Goal: Information Seeking & Learning: Learn about a topic

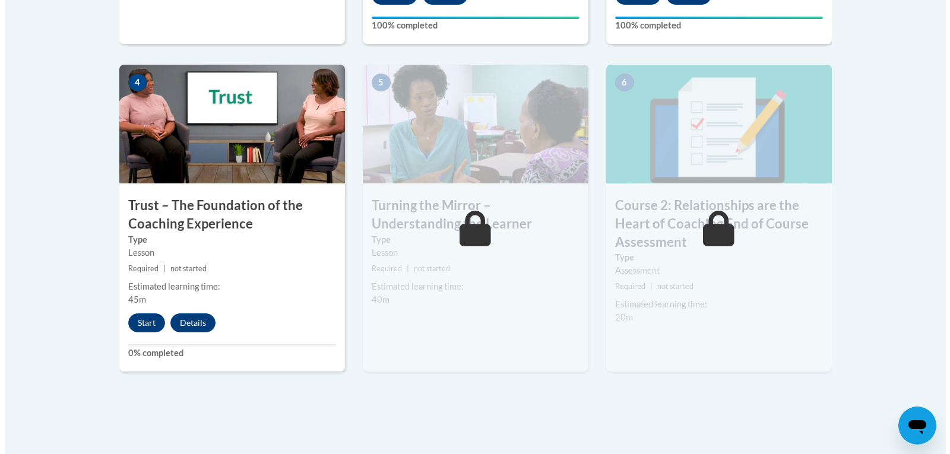
scroll to position [726, 0]
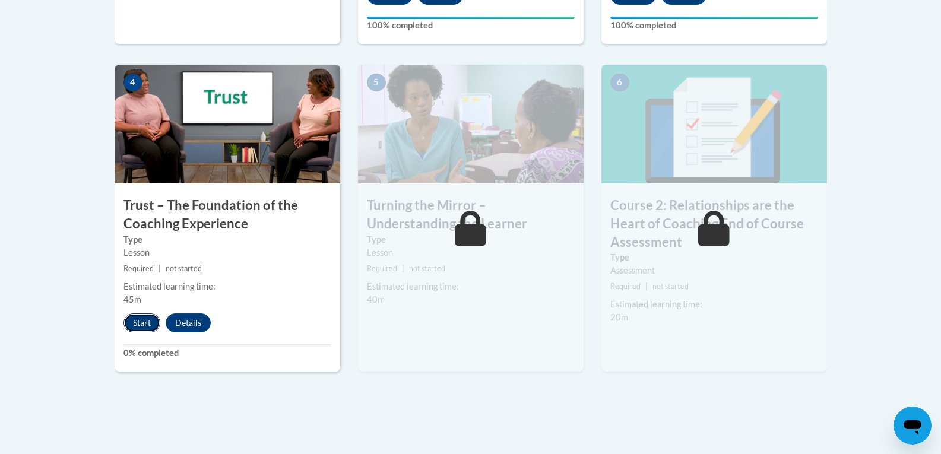
click at [145, 319] on button "Start" at bounding box center [141, 322] width 37 height 19
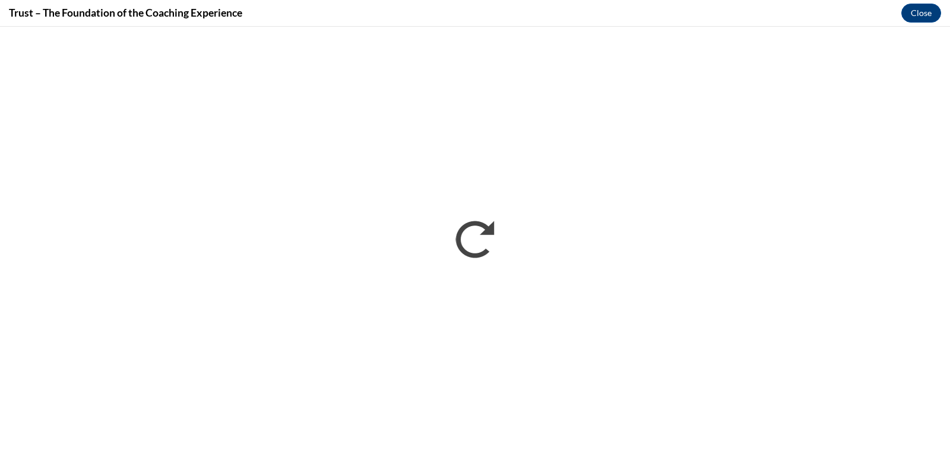
scroll to position [0, 0]
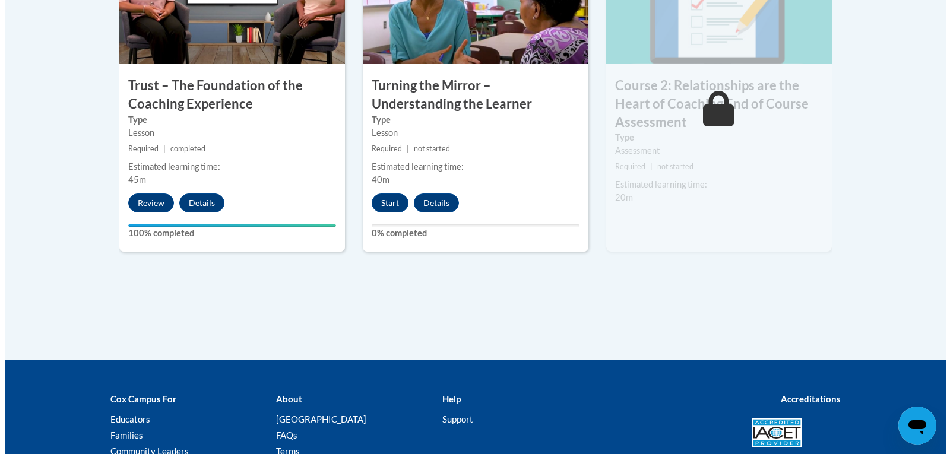
scroll to position [846, 0]
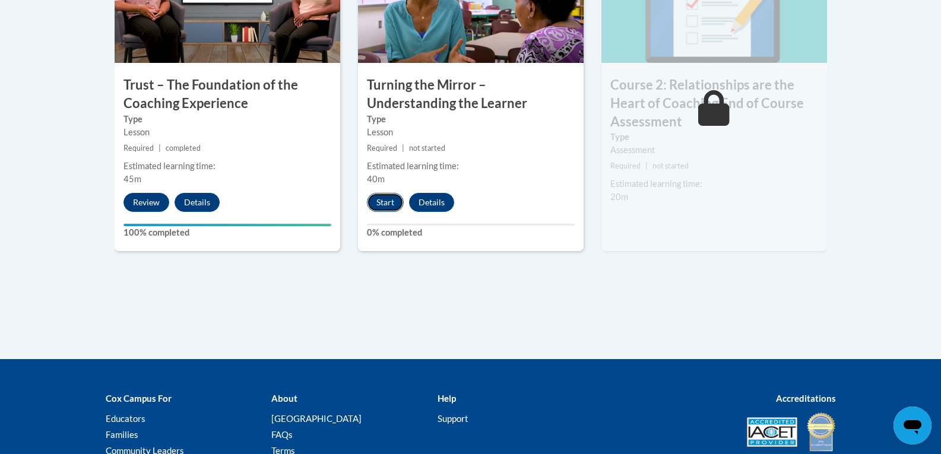
click at [391, 199] on button "Start" at bounding box center [385, 202] width 37 height 19
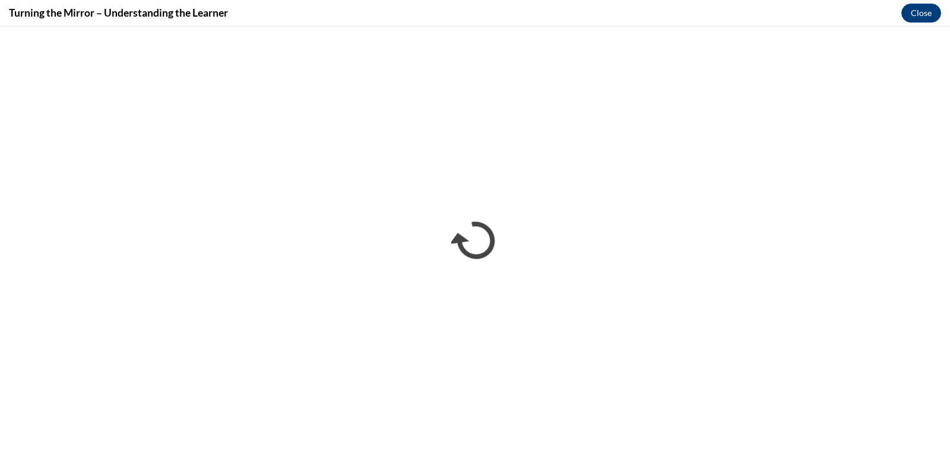
scroll to position [0, 0]
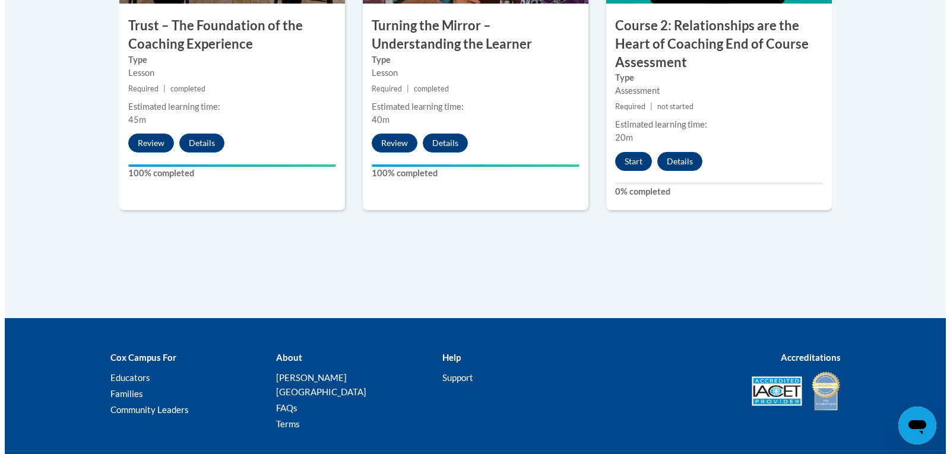
scroll to position [906, 0]
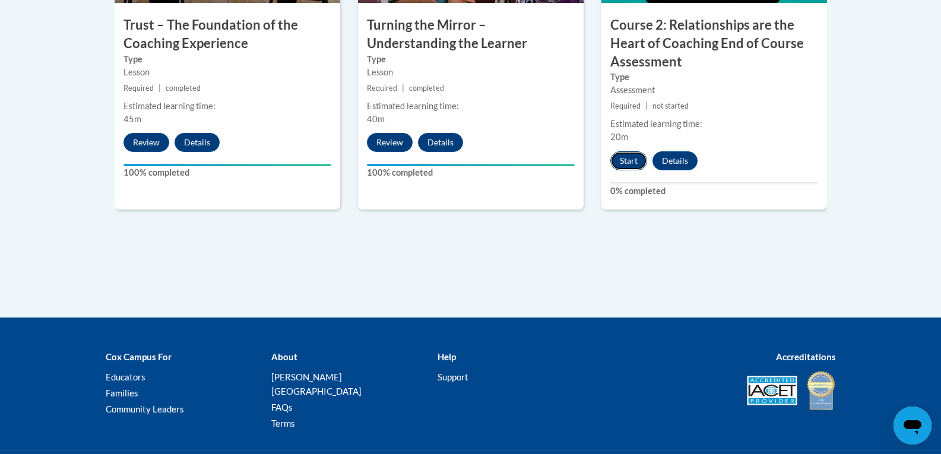
click at [619, 161] on button "Start" at bounding box center [628, 160] width 37 height 19
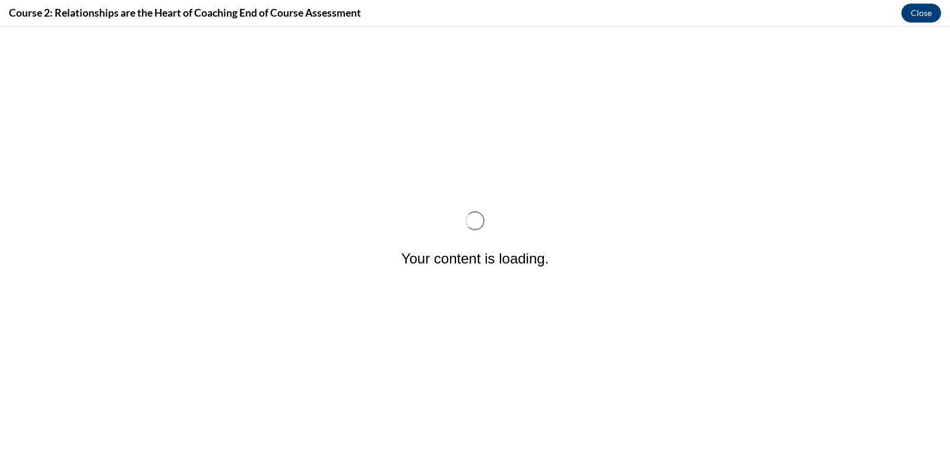
scroll to position [0, 0]
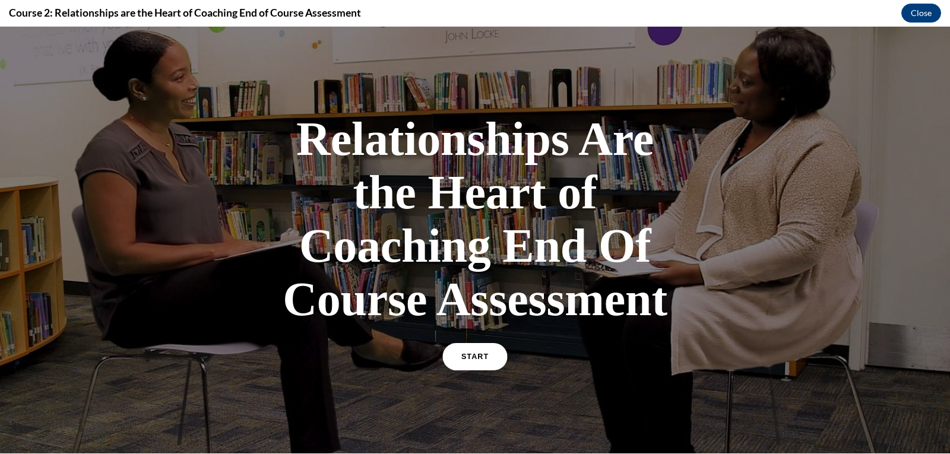
click at [471, 357] on span "START" at bounding box center [474, 357] width 27 height 9
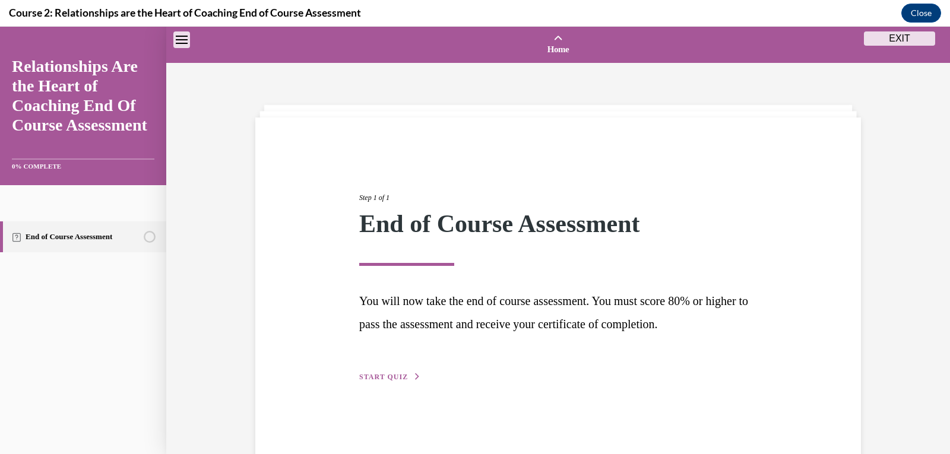
scroll to position [37, 0]
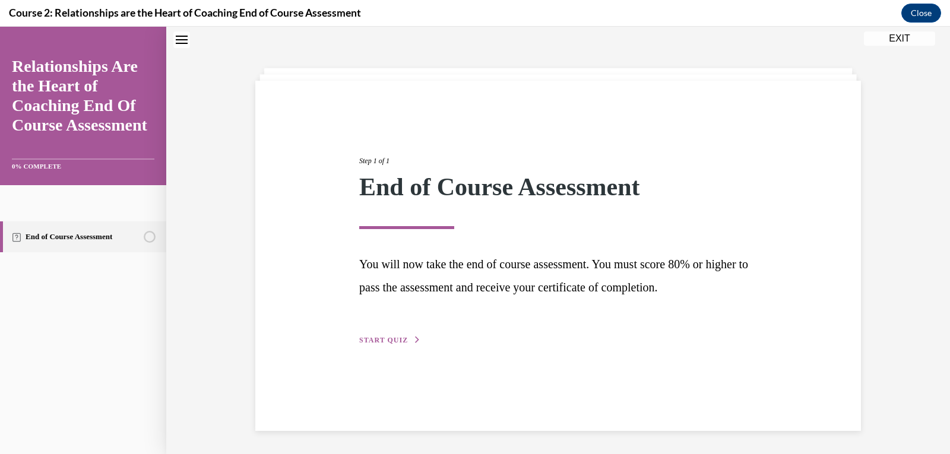
click at [377, 335] on button "START QUIZ" at bounding box center [390, 340] width 62 height 11
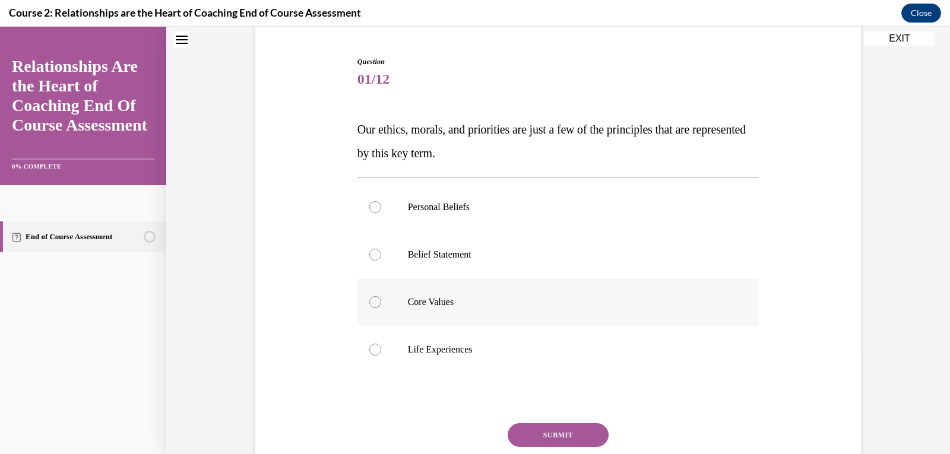
scroll to position [109, 0]
click at [369, 306] on div at bounding box center [375, 302] width 12 height 12
click at [369, 306] on input "Core Values" at bounding box center [375, 302] width 12 height 12
radio input "true"
click at [543, 446] on div "SUBMIT" at bounding box center [558, 452] width 402 height 59
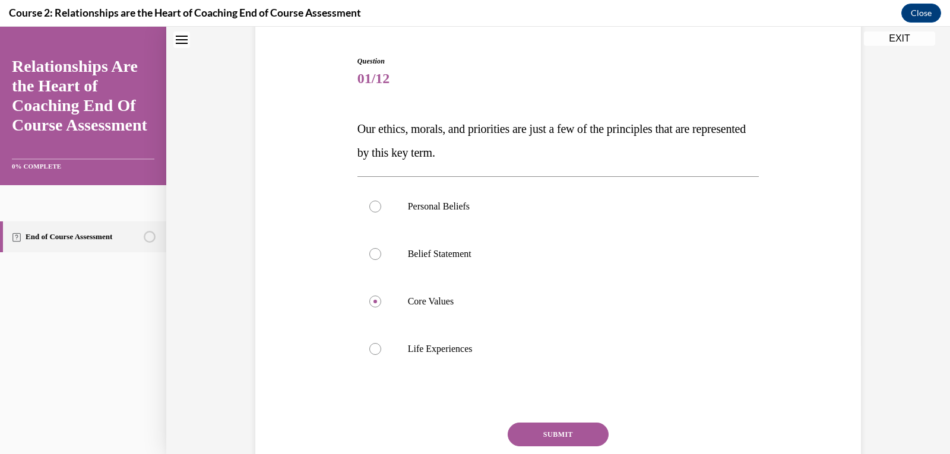
click at [543, 438] on button "SUBMIT" at bounding box center [558, 435] width 101 height 24
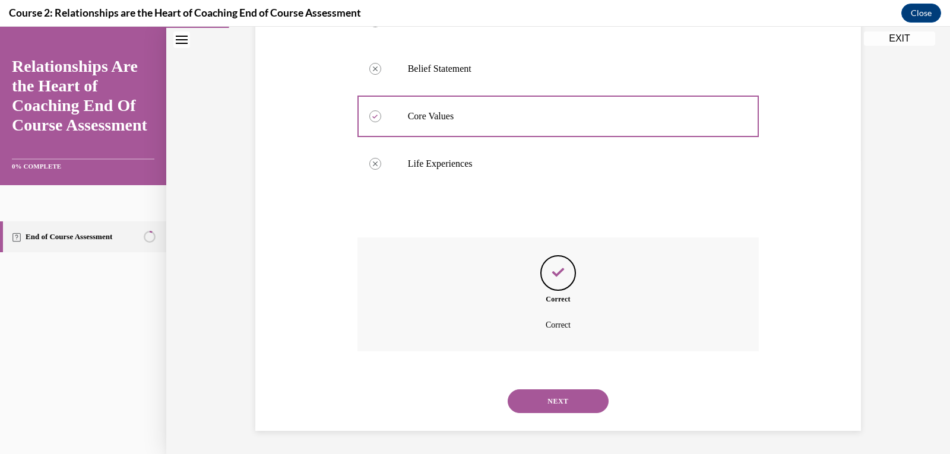
scroll to position [295, 0]
click at [556, 399] on button "NEXT" at bounding box center [558, 401] width 101 height 24
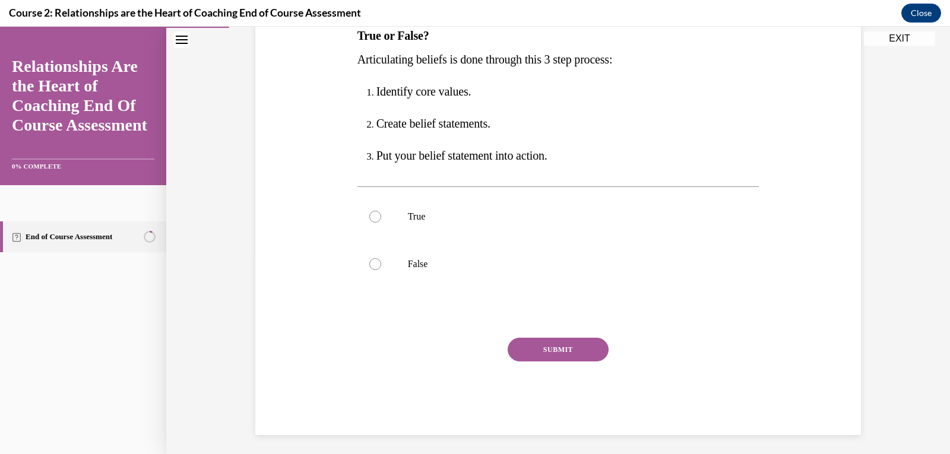
scroll to position [205, 0]
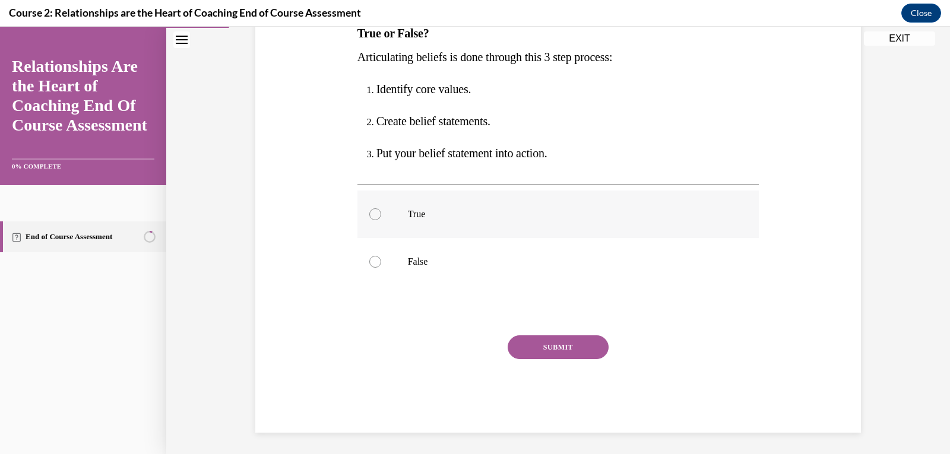
click at [369, 213] on div at bounding box center [375, 214] width 12 height 12
click at [369, 213] on input "True" at bounding box center [375, 214] width 12 height 12
radio input "true"
click at [572, 345] on button "SUBMIT" at bounding box center [558, 347] width 101 height 24
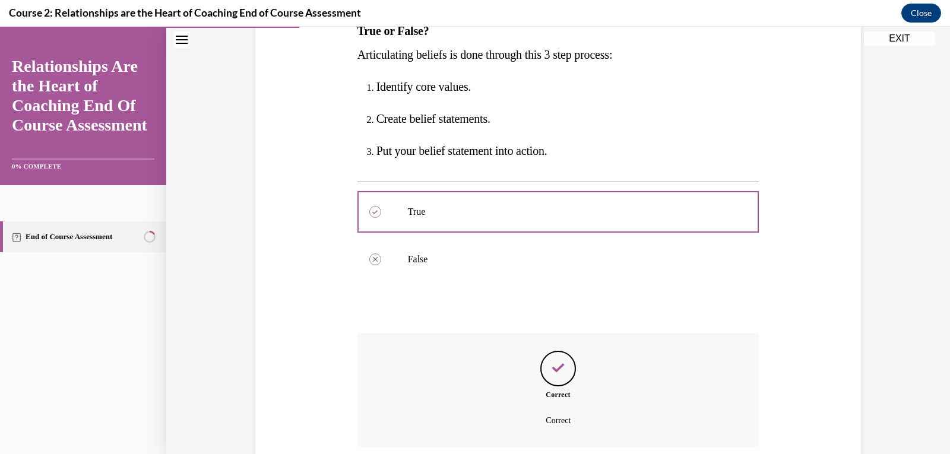
scroll to position [303, 0]
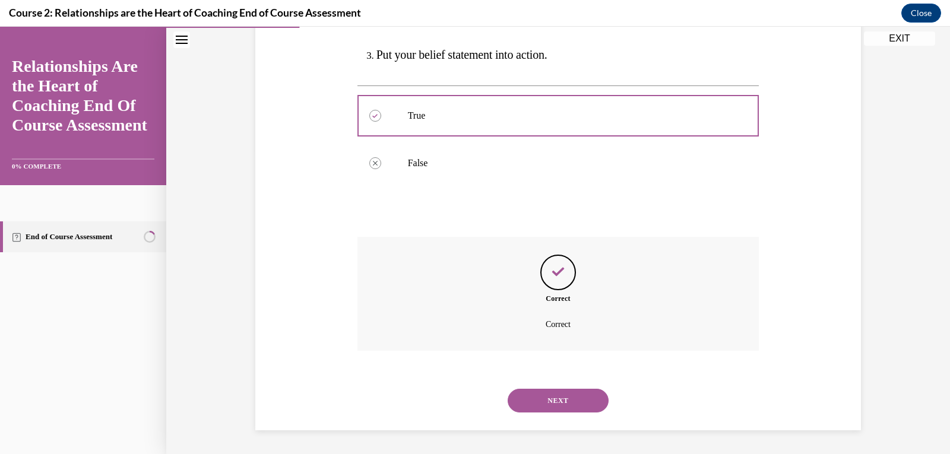
click at [562, 394] on button "NEXT" at bounding box center [558, 401] width 101 height 24
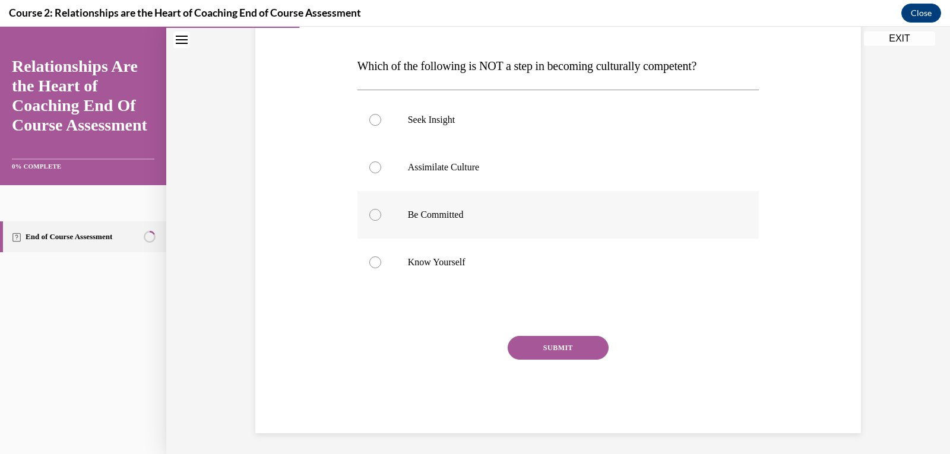
scroll to position [175, 0]
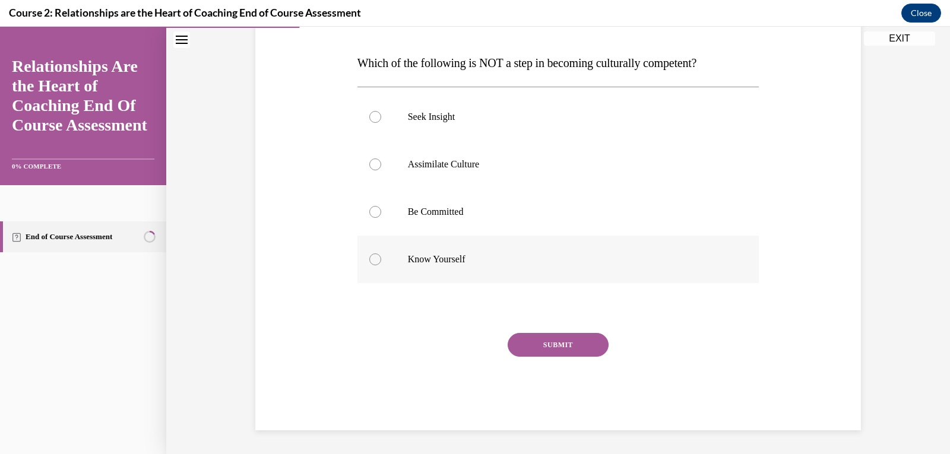
click at [369, 261] on div at bounding box center [375, 260] width 12 height 12
click at [369, 261] on input "Know Yourself" at bounding box center [375, 260] width 12 height 12
radio input "true"
click at [569, 346] on button "SUBMIT" at bounding box center [558, 345] width 101 height 24
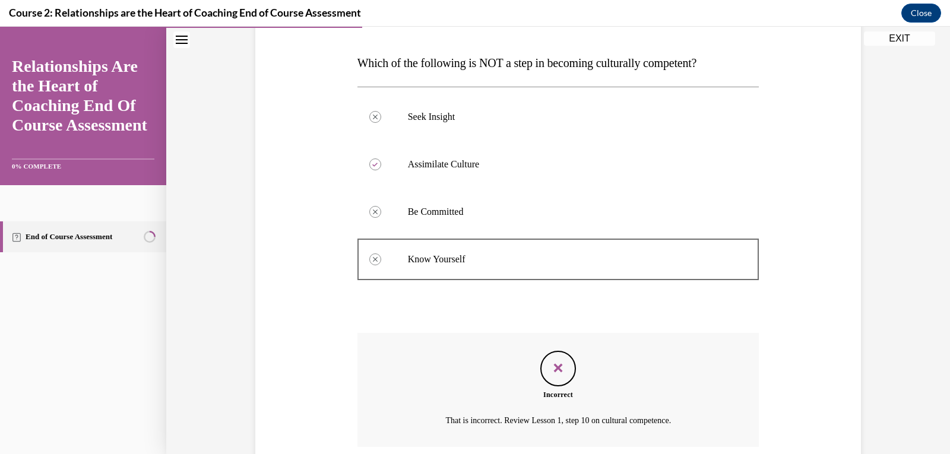
scroll to position [271, 0]
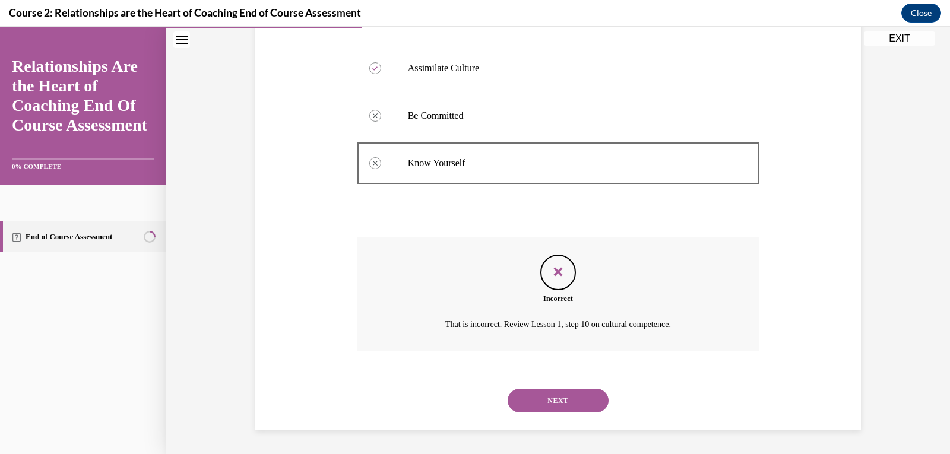
click at [565, 400] on button "NEXT" at bounding box center [558, 401] width 101 height 24
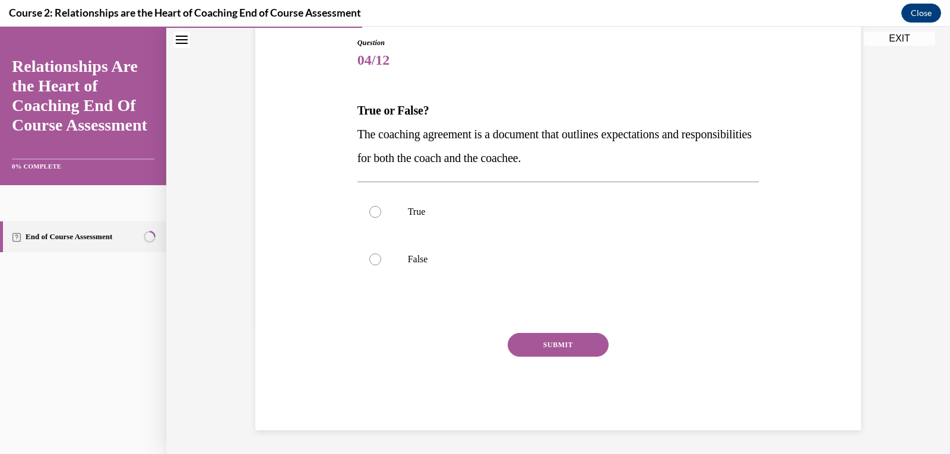
scroll to position [128, 0]
click at [371, 213] on div at bounding box center [375, 212] width 12 height 12
click at [371, 213] on input "True" at bounding box center [375, 212] width 12 height 12
radio input "true"
click at [537, 347] on button "SUBMIT" at bounding box center [558, 345] width 101 height 24
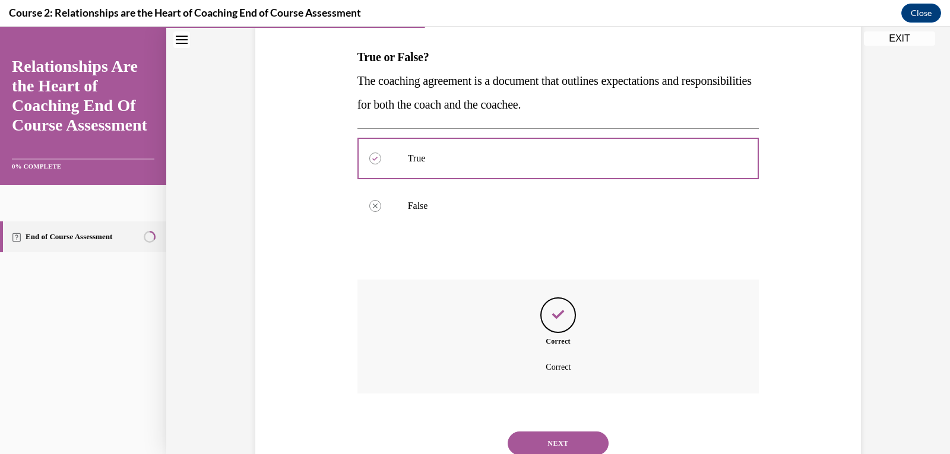
scroll to position [224, 0]
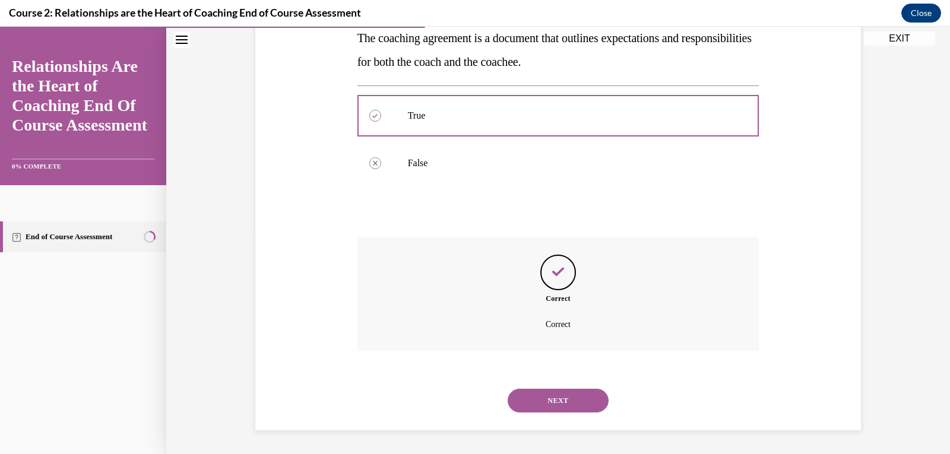
click at [563, 407] on button "NEXT" at bounding box center [558, 401] width 101 height 24
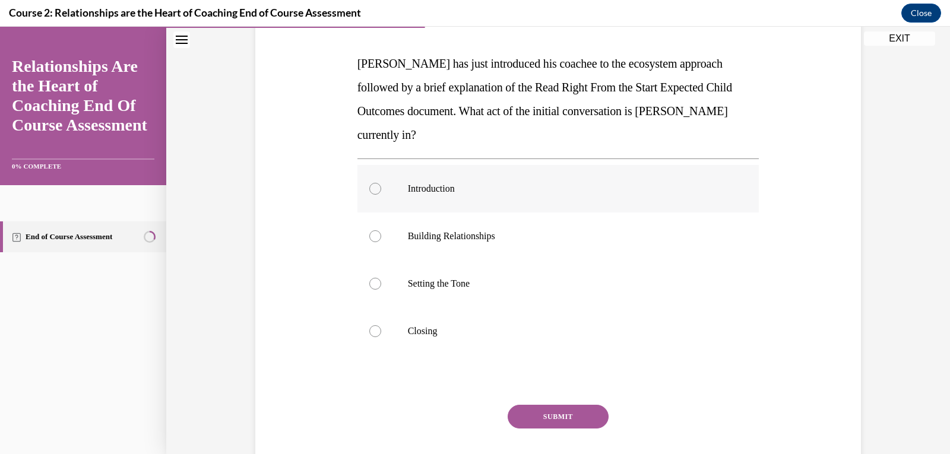
scroll to position [175, 0]
click at [369, 182] on div at bounding box center [375, 188] width 12 height 12
click at [369, 182] on input "Introduction" at bounding box center [375, 188] width 12 height 12
radio input "true"
click at [546, 404] on button "SUBMIT" at bounding box center [558, 416] width 101 height 24
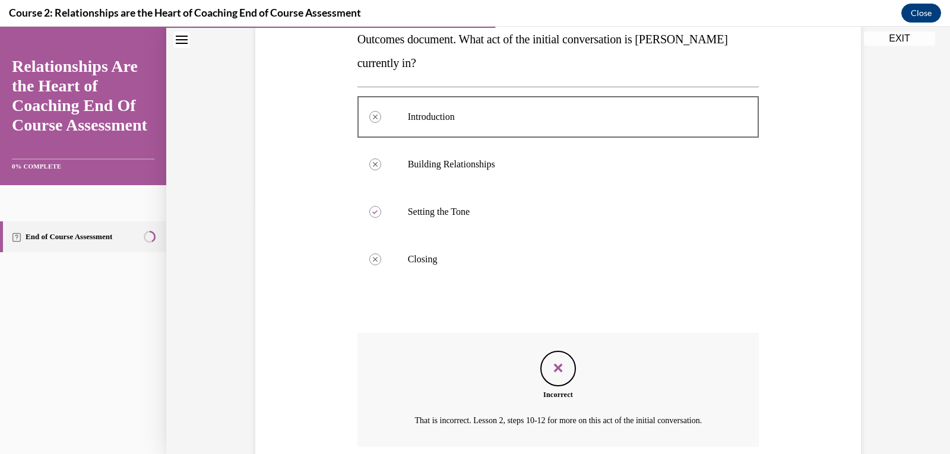
scroll to position [319, 0]
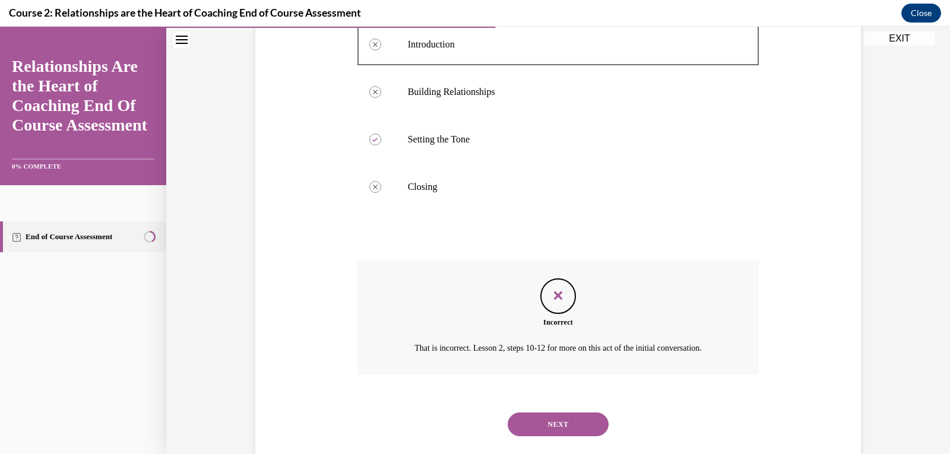
click at [572, 413] on button "NEXT" at bounding box center [558, 425] width 101 height 24
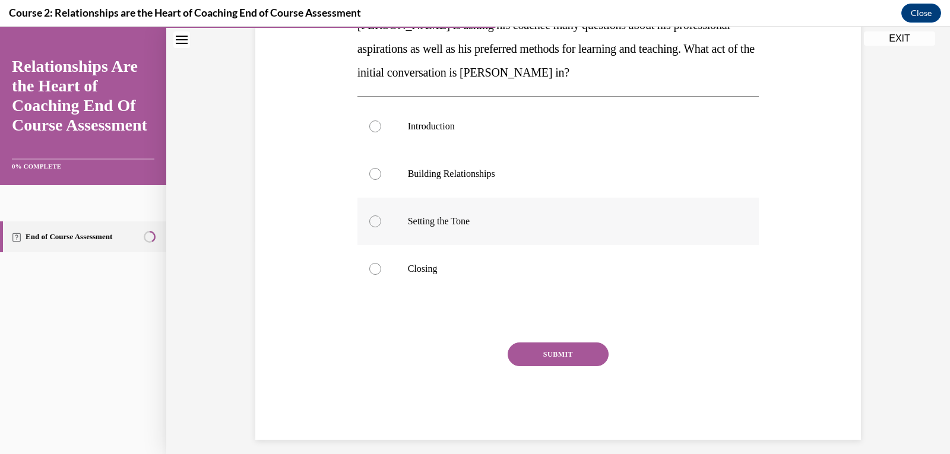
scroll to position [214, 0]
click at [371, 172] on div at bounding box center [375, 173] width 12 height 12
click at [371, 172] on input "Building Relationships" at bounding box center [375, 173] width 12 height 12
radio input "true"
click at [554, 358] on button "SUBMIT" at bounding box center [558, 354] width 101 height 24
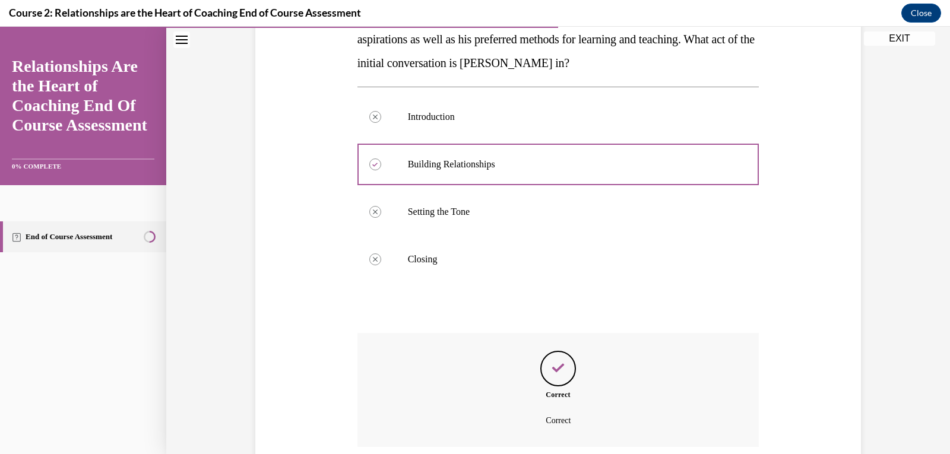
scroll to position [319, 0]
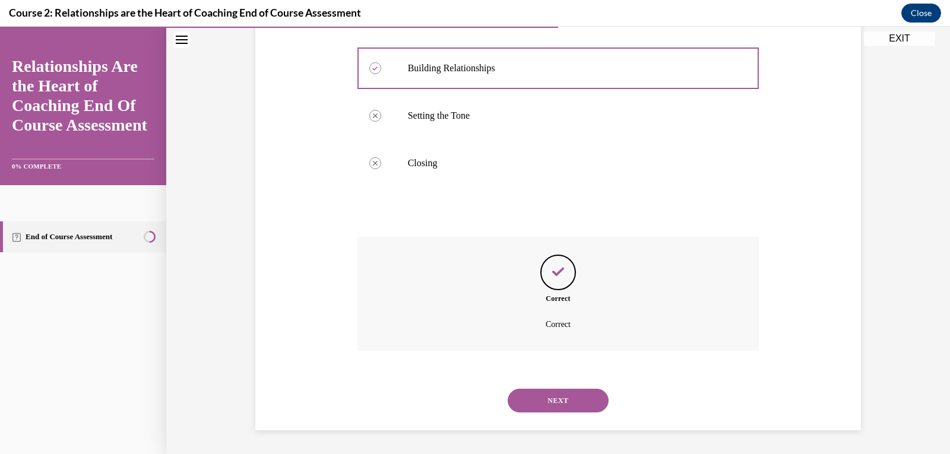
click at [546, 395] on button "NEXT" at bounding box center [558, 401] width 101 height 24
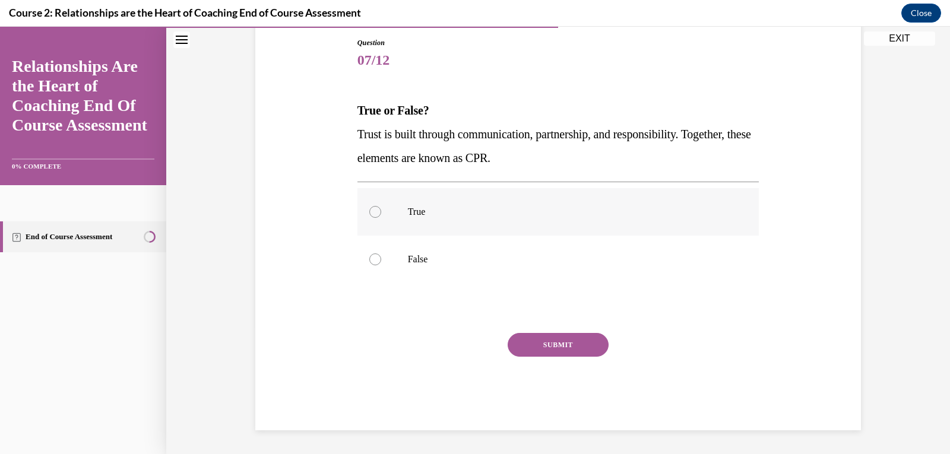
click at [372, 211] on div at bounding box center [375, 212] width 12 height 12
click at [372, 211] on input "True" at bounding box center [375, 212] width 12 height 12
radio input "true"
click at [547, 343] on button "SUBMIT" at bounding box center [558, 345] width 101 height 24
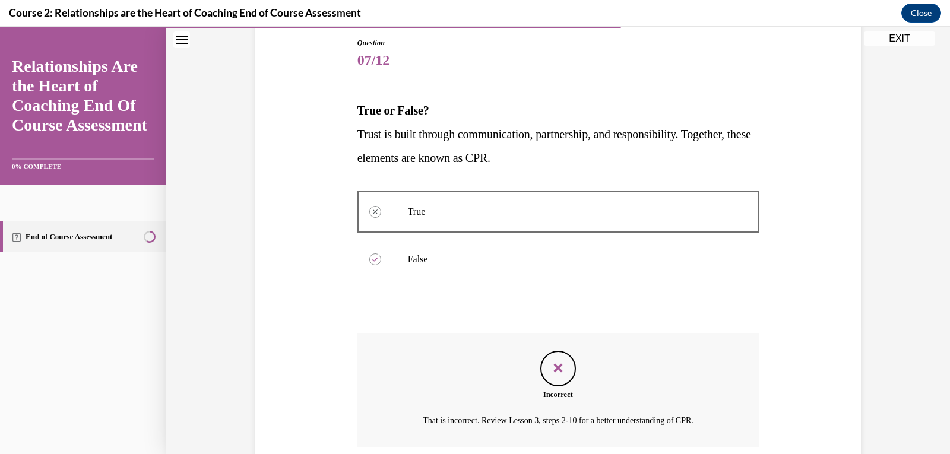
scroll to position [224, 0]
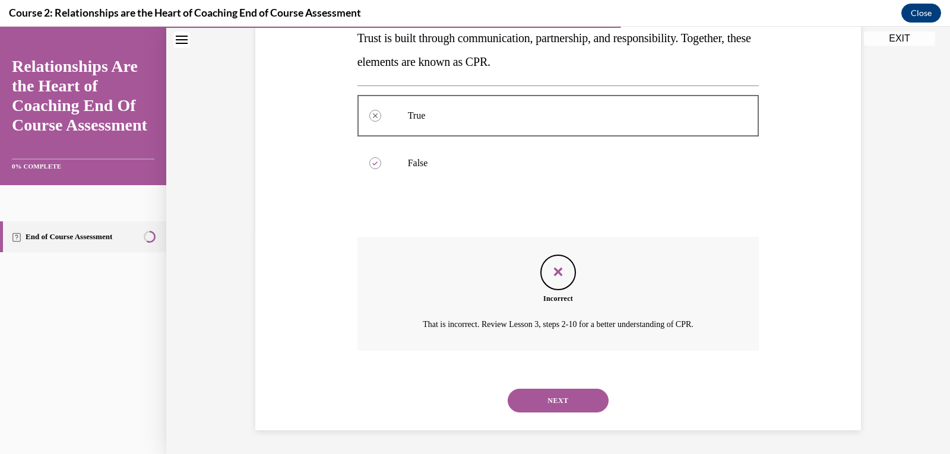
click at [559, 398] on button "NEXT" at bounding box center [558, 401] width 101 height 24
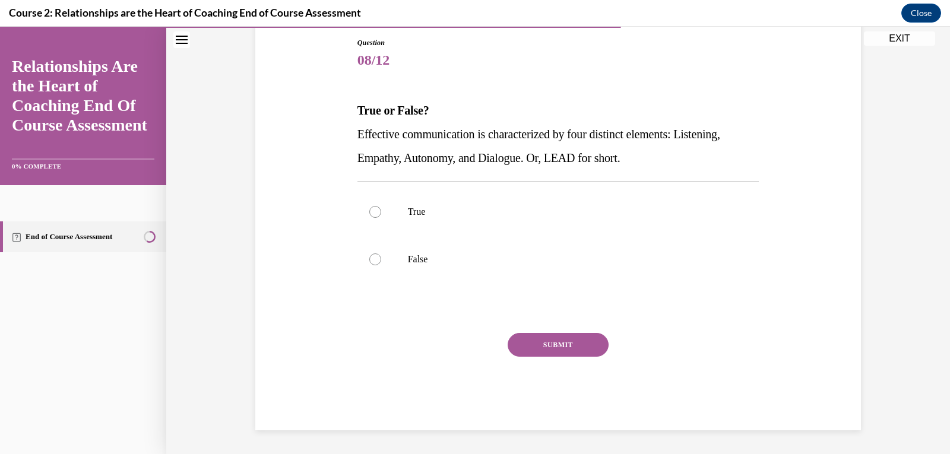
scroll to position [128, 0]
click at [369, 213] on div at bounding box center [375, 212] width 12 height 12
click at [369, 213] on input "True" at bounding box center [375, 212] width 12 height 12
radio input "true"
click at [556, 351] on button "SUBMIT" at bounding box center [558, 345] width 101 height 24
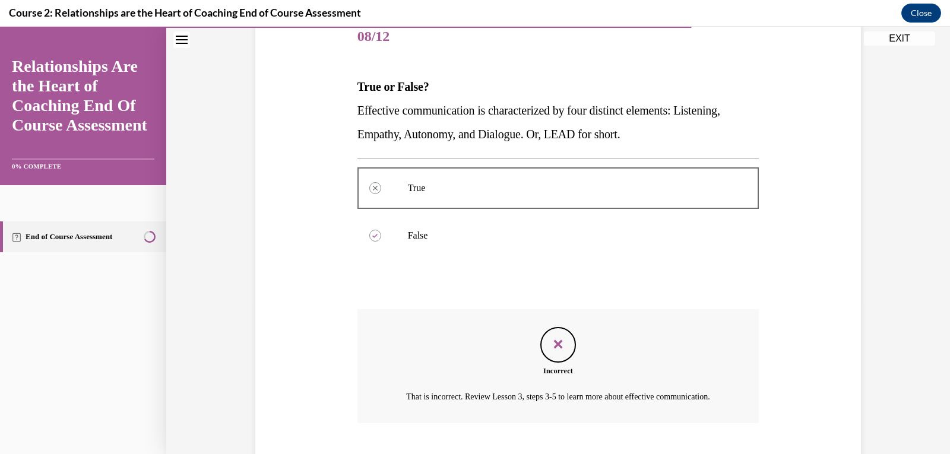
scroll to position [238, 0]
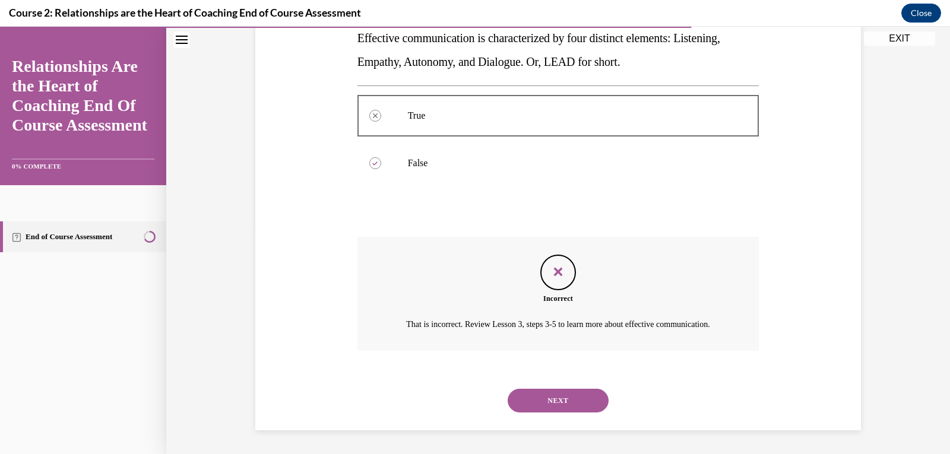
click at [572, 396] on button "NEXT" at bounding box center [558, 401] width 101 height 24
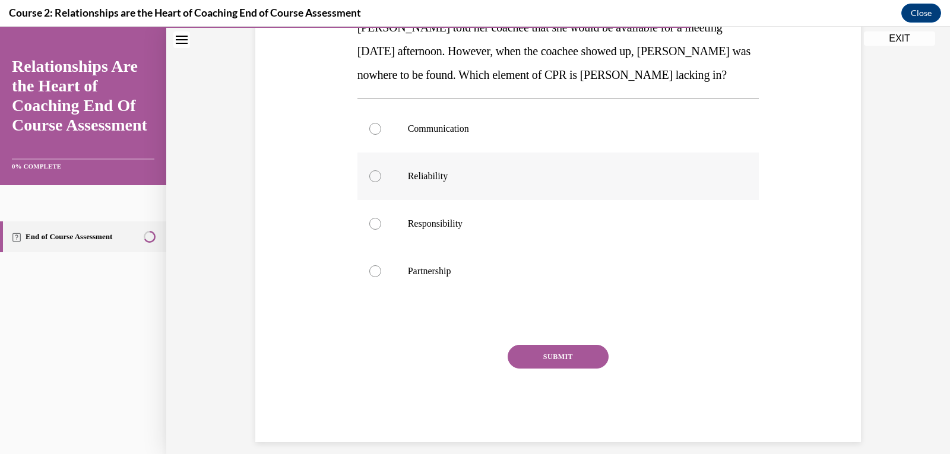
scroll to position [211, 0]
click at [375, 176] on div at bounding box center [375, 176] width 12 height 12
click at [375, 176] on input "Reliability" at bounding box center [375, 176] width 12 height 12
radio input "true"
click at [559, 357] on button "SUBMIT" at bounding box center [558, 356] width 101 height 24
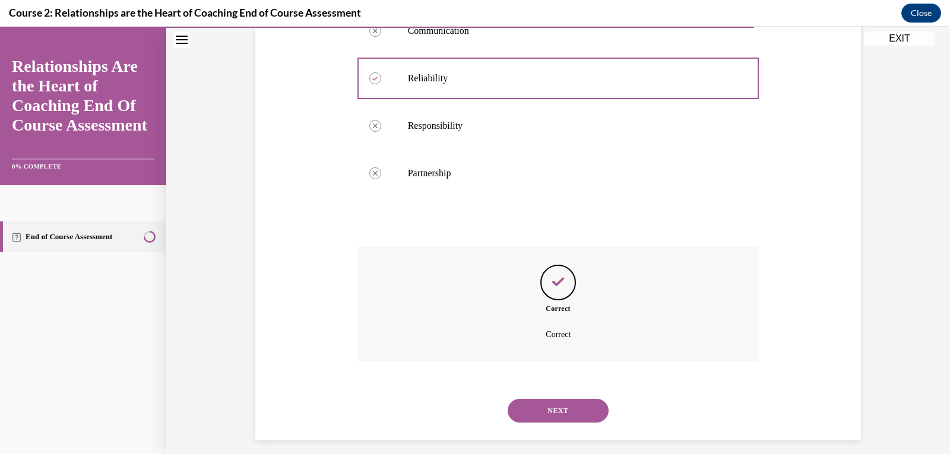
scroll to position [319, 0]
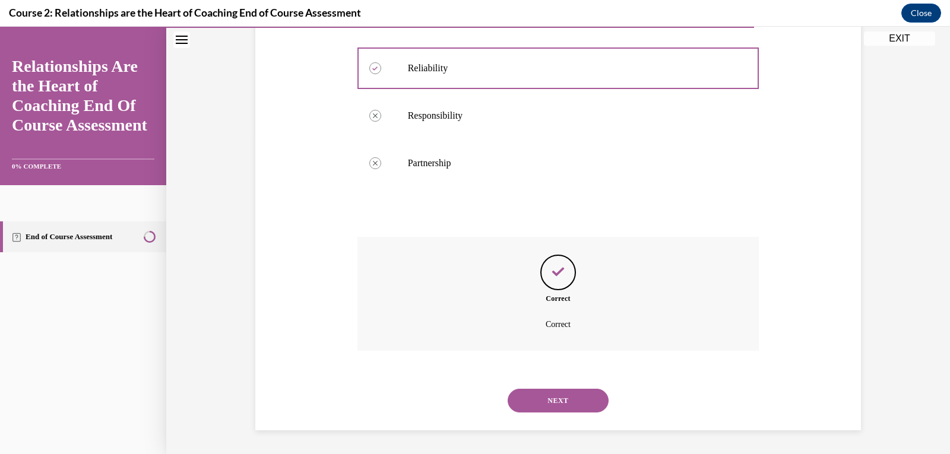
click at [537, 401] on button "NEXT" at bounding box center [558, 401] width 101 height 24
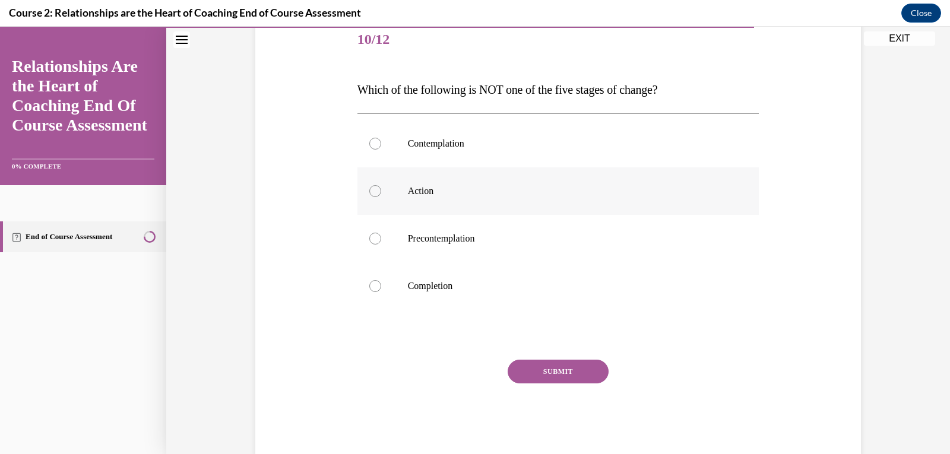
scroll to position [157, 0]
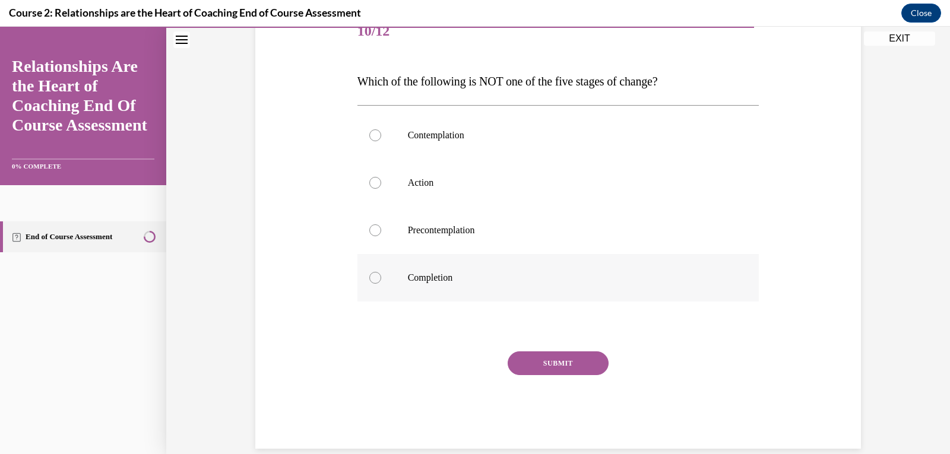
click at [371, 275] on div at bounding box center [375, 278] width 12 height 12
click at [371, 275] on input "Completion" at bounding box center [375, 278] width 12 height 12
radio input "true"
click at [558, 365] on button "SUBMIT" at bounding box center [558, 363] width 101 height 24
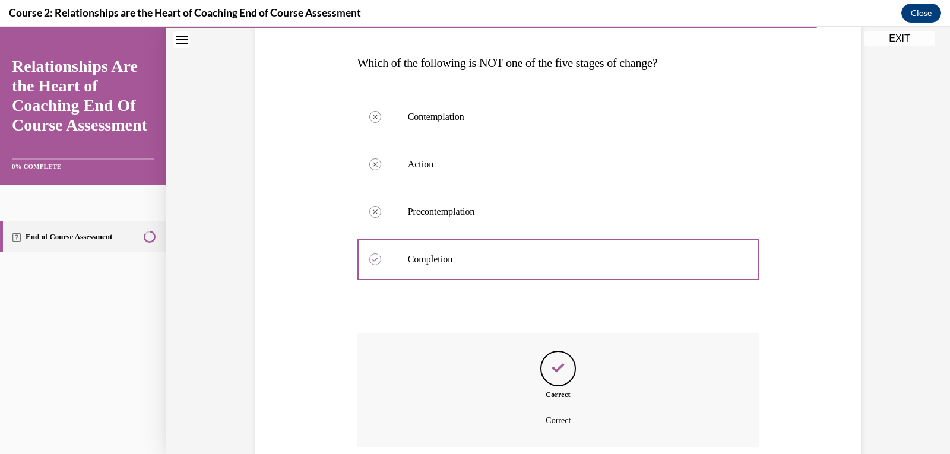
scroll to position [271, 0]
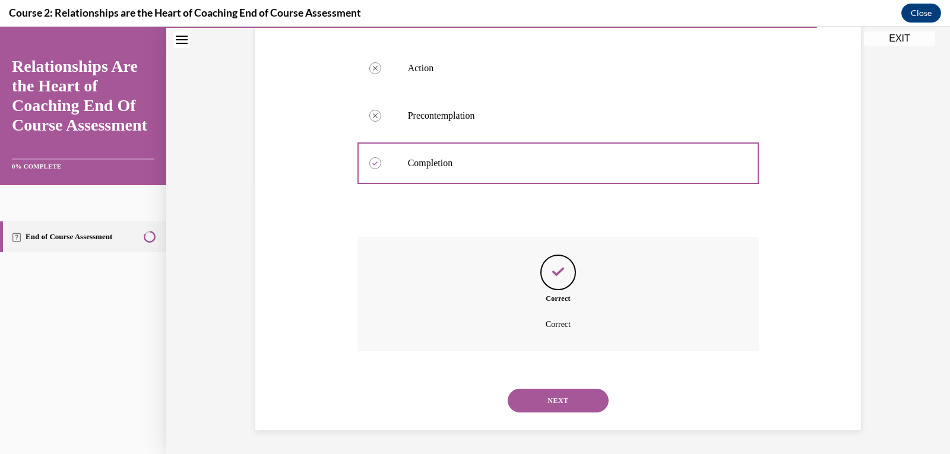
click at [549, 400] on button "NEXT" at bounding box center [558, 401] width 101 height 24
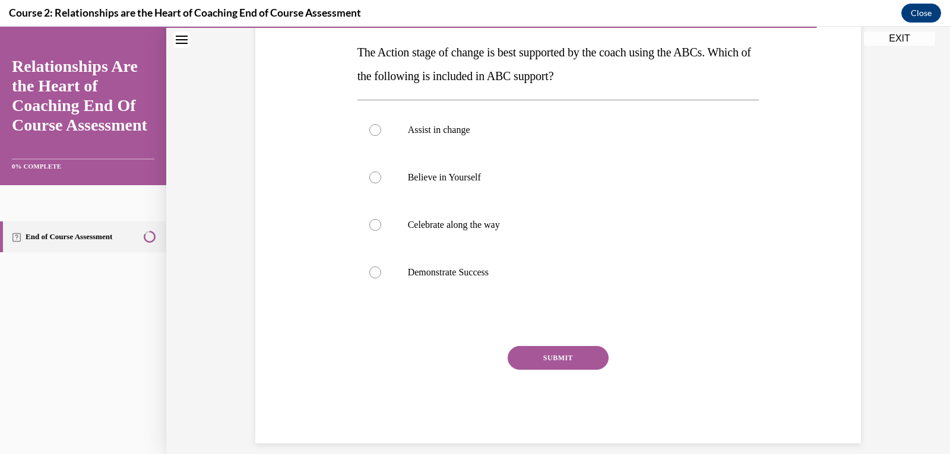
scroll to position [199, 0]
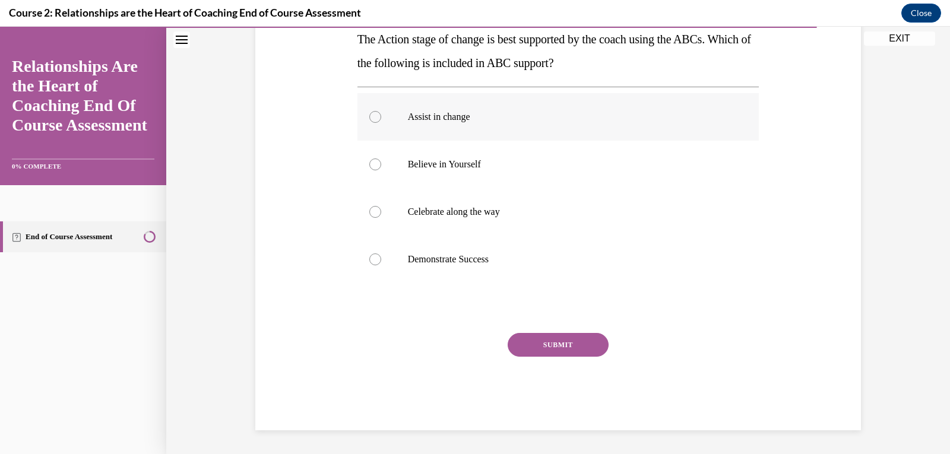
click at [369, 119] on div at bounding box center [375, 117] width 12 height 12
click at [369, 119] on input "Assist in change" at bounding box center [375, 117] width 12 height 12
radio input "true"
click at [566, 350] on button "SUBMIT" at bounding box center [558, 345] width 101 height 24
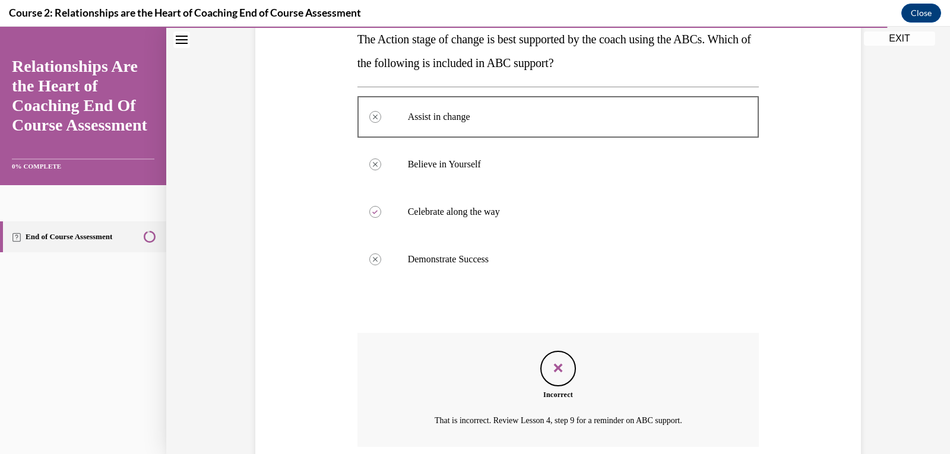
scroll to position [295, 0]
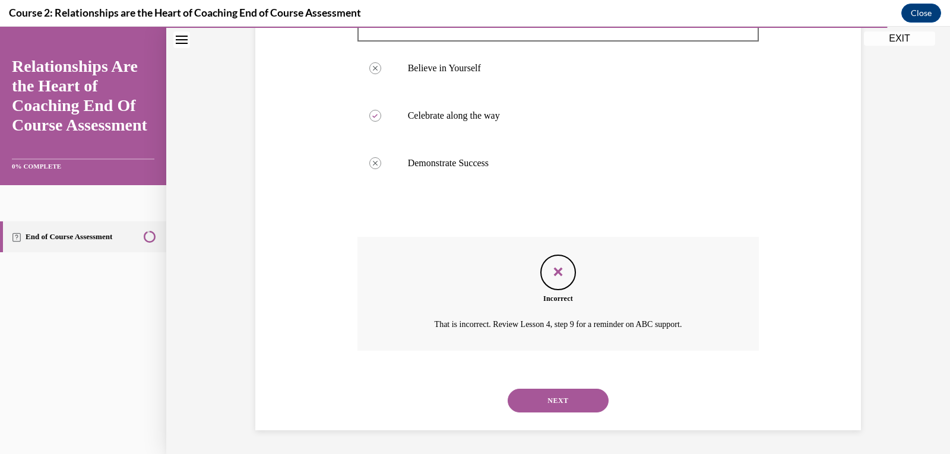
click at [555, 398] on button "NEXT" at bounding box center [558, 401] width 101 height 24
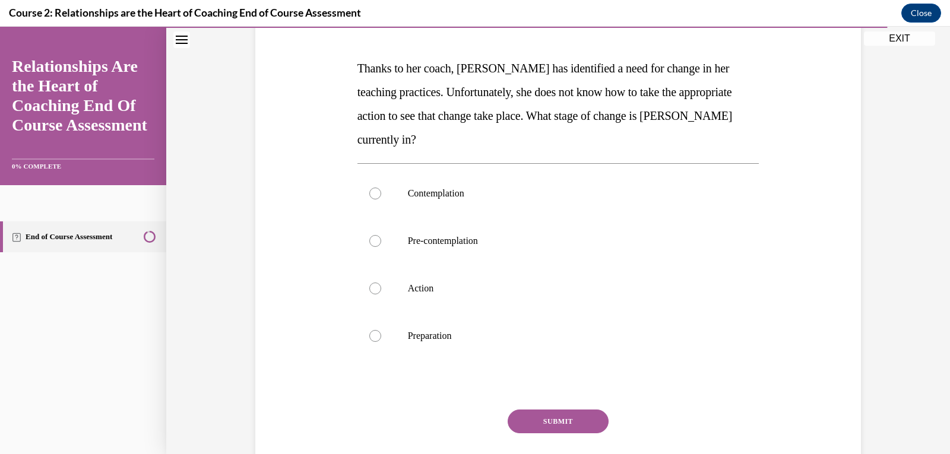
scroll to position [172, 0]
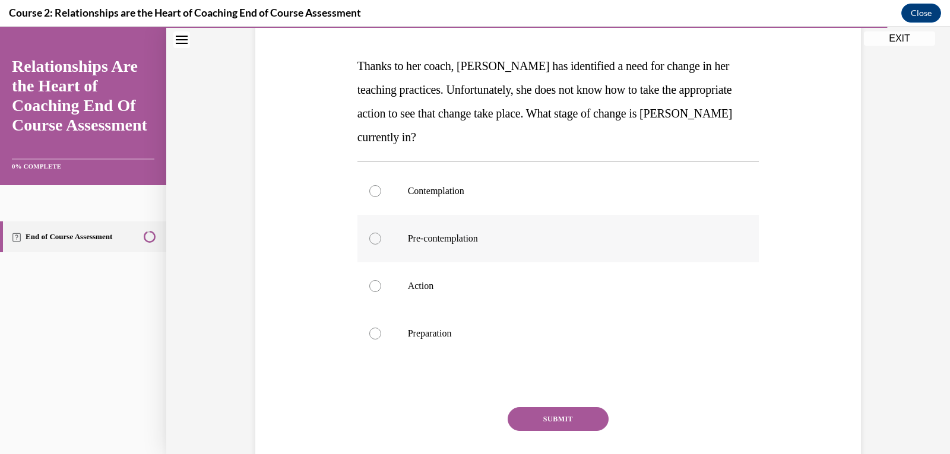
click at [372, 240] on div at bounding box center [375, 239] width 12 height 12
click at [372, 240] on input "Pre-contemplation" at bounding box center [375, 239] width 12 height 12
radio input "true"
click at [585, 420] on button "SUBMIT" at bounding box center [558, 419] width 101 height 24
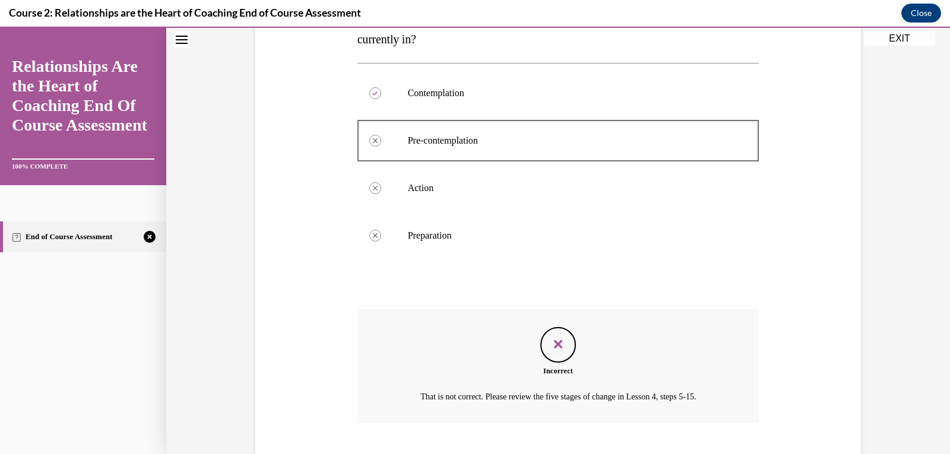
scroll to position [343, 0]
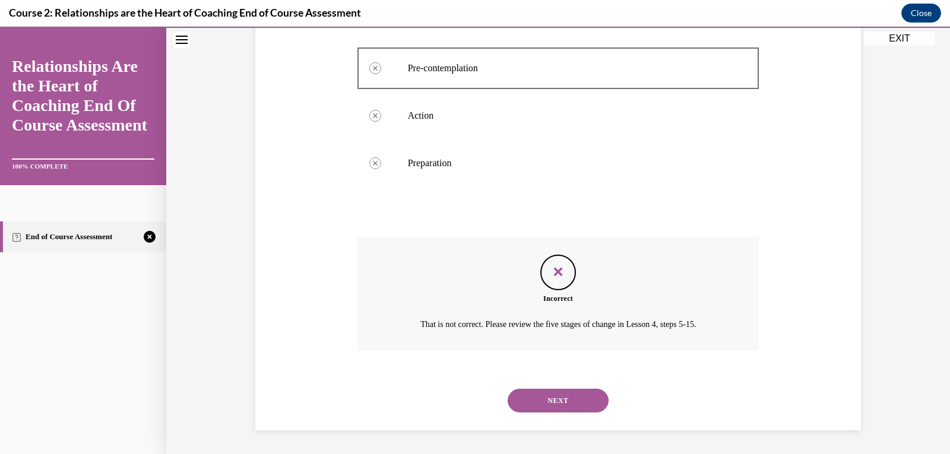
click at [583, 407] on button "NEXT" at bounding box center [558, 401] width 101 height 24
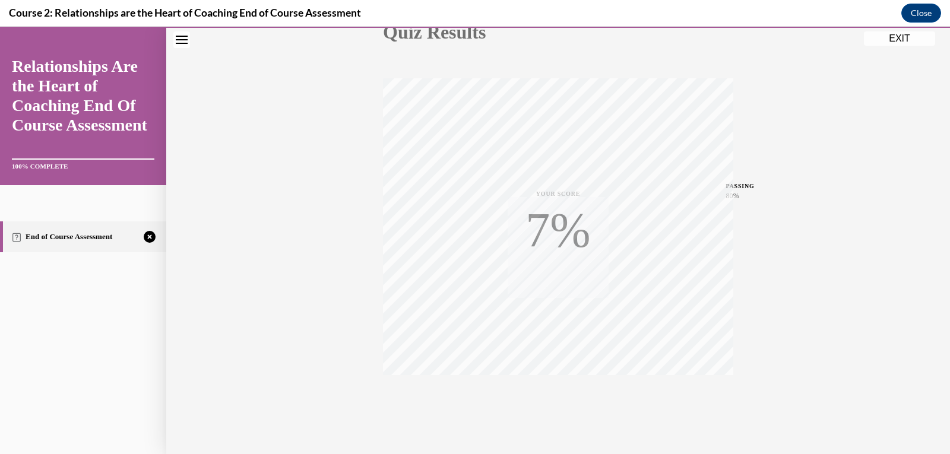
scroll to position [181, 0]
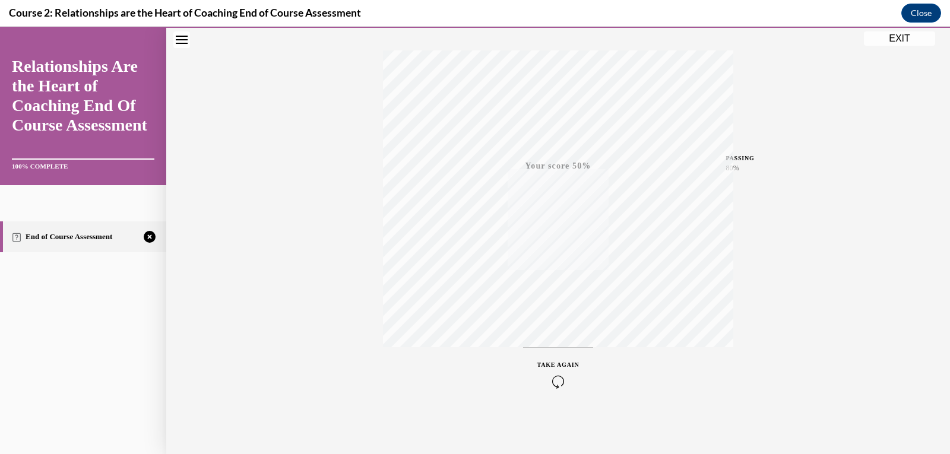
click at [547, 373] on div "TAKE AGAIN" at bounding box center [558, 374] width 42 height 28
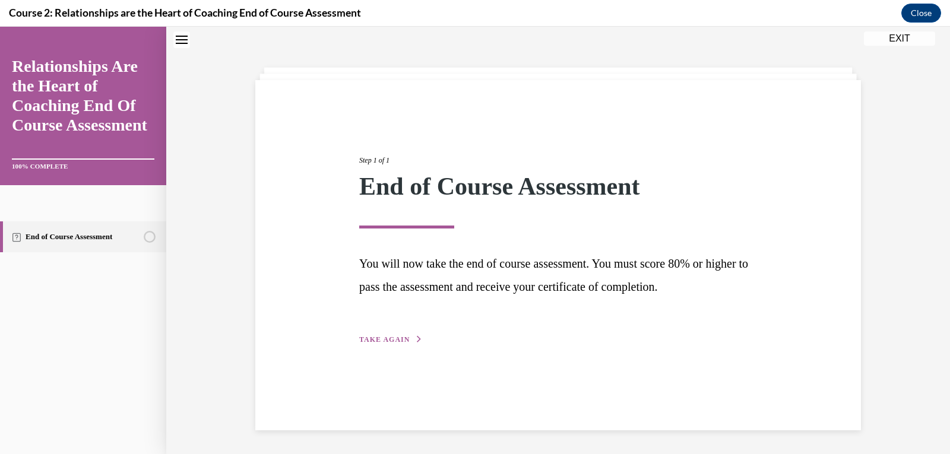
click at [392, 334] on button "TAKE AGAIN" at bounding box center [391, 339] width 64 height 11
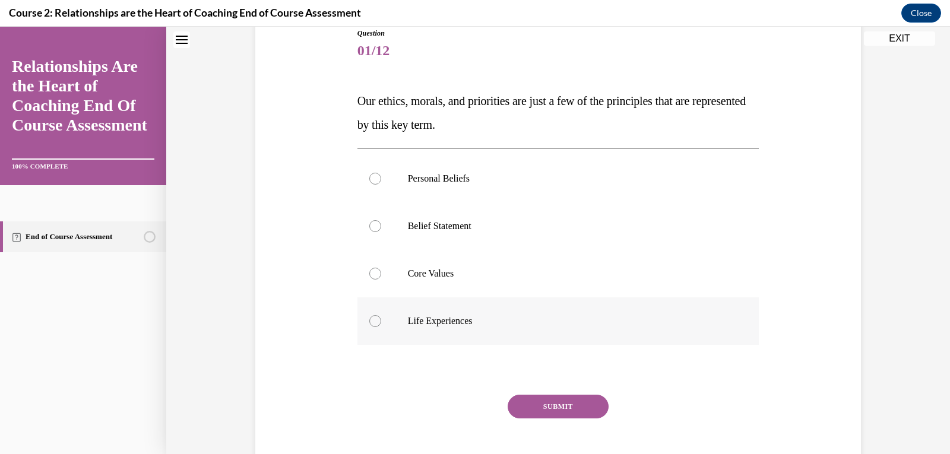
scroll to position [138, 0]
click at [373, 270] on div at bounding box center [375, 273] width 12 height 12
click at [373, 270] on input "Core Values" at bounding box center [375, 273] width 12 height 12
radio input "true"
click at [549, 405] on button "SUBMIT" at bounding box center [558, 406] width 101 height 24
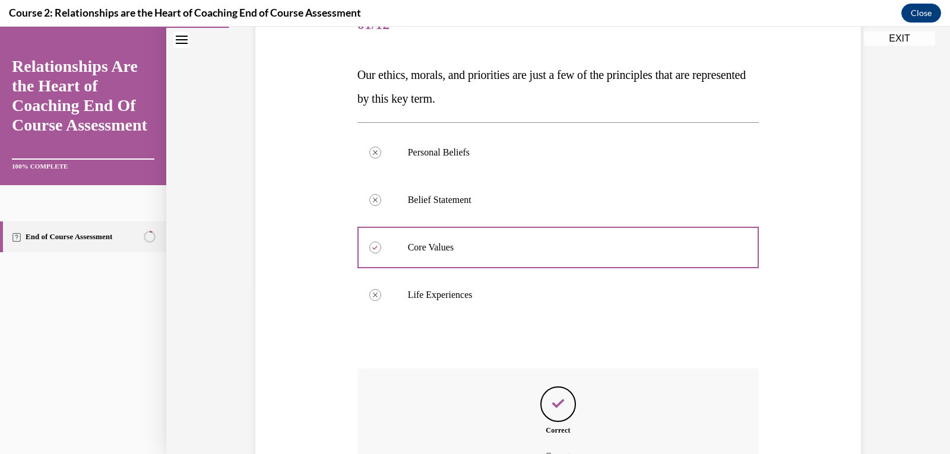
scroll to position [295, 0]
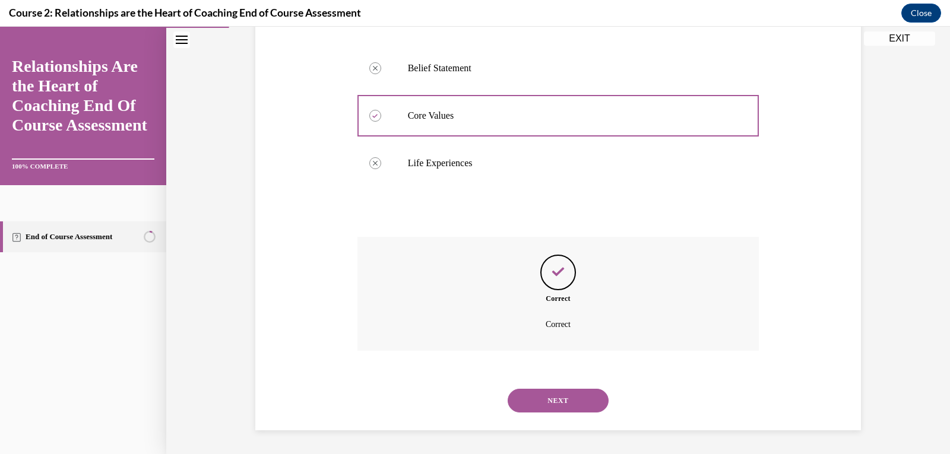
click at [547, 402] on button "NEXT" at bounding box center [558, 401] width 101 height 24
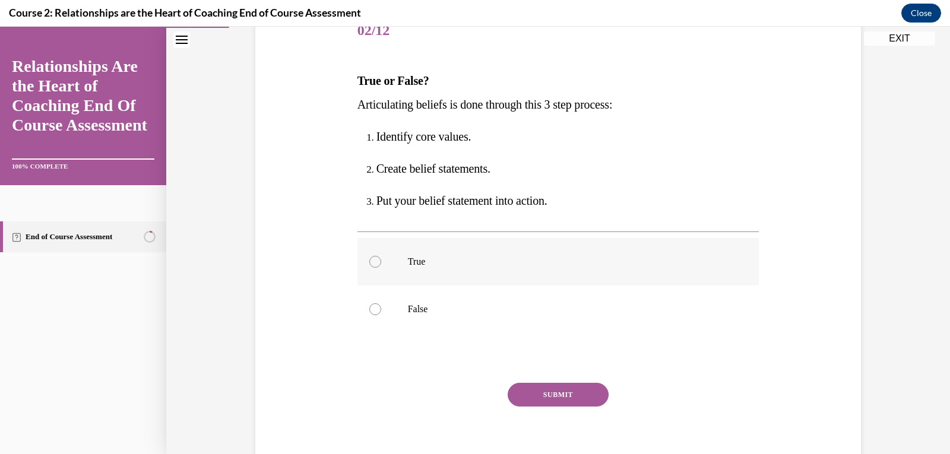
scroll to position [159, 0]
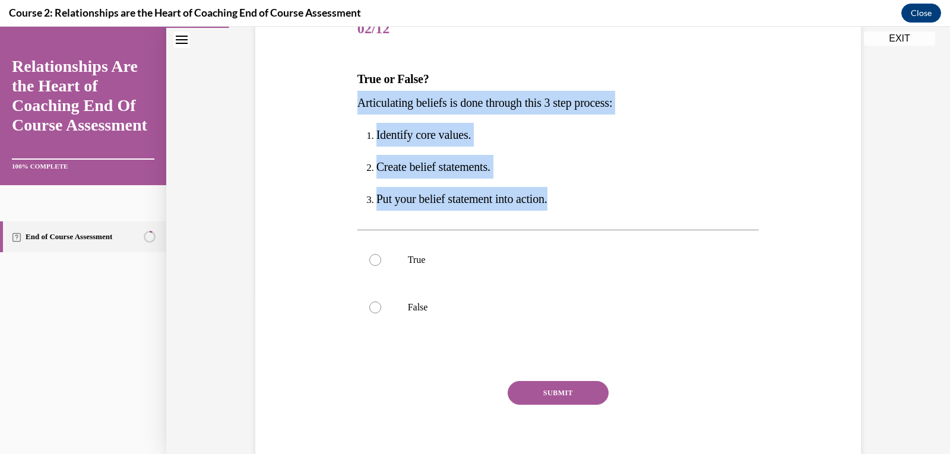
drag, startPoint x: 352, startPoint y: 100, endPoint x: 560, endPoint y: 194, distance: 228.5
click at [560, 194] on div "Question 02/12 True or False? Articulating beliefs is done through this 3 step …" at bounding box center [558, 233] width 408 height 490
copy div "Articulating beliefs is done through this 3 step process: Identify core values.…"
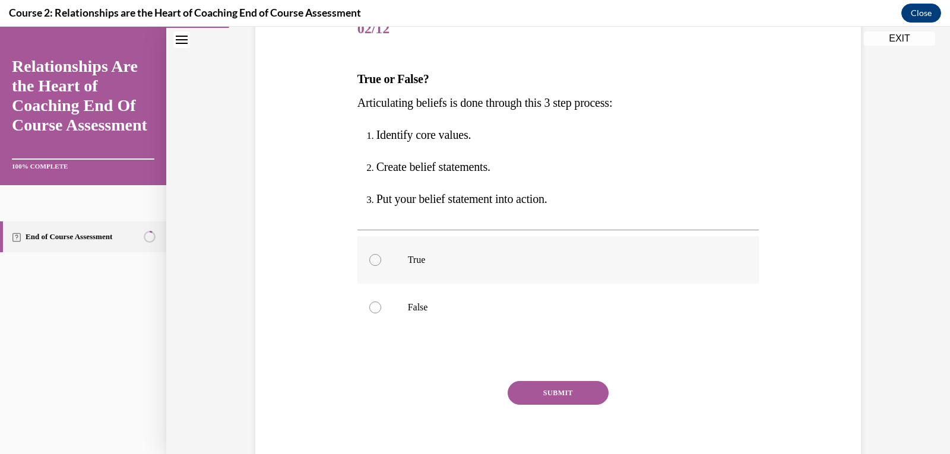
click at [375, 255] on label "True" at bounding box center [558, 259] width 402 height 47
click at [375, 255] on input "True" at bounding box center [375, 260] width 12 height 12
radio input "true"
click at [530, 382] on button "SUBMIT" at bounding box center [558, 393] width 101 height 24
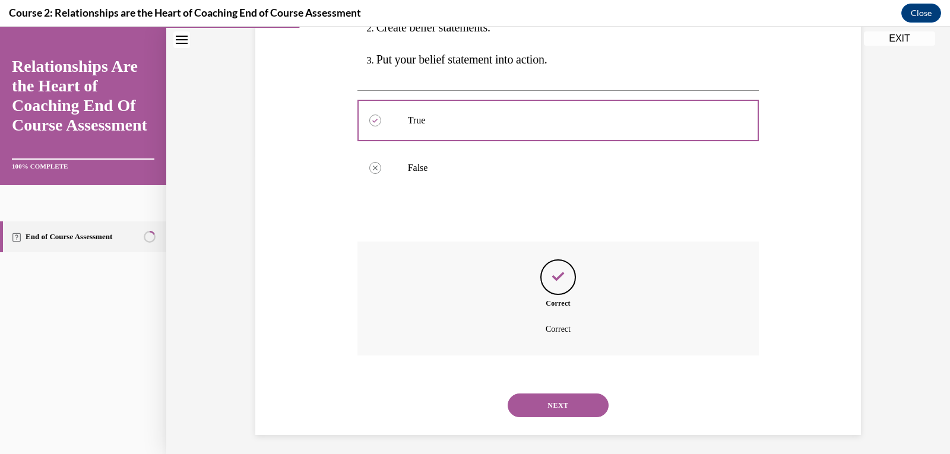
scroll to position [303, 0]
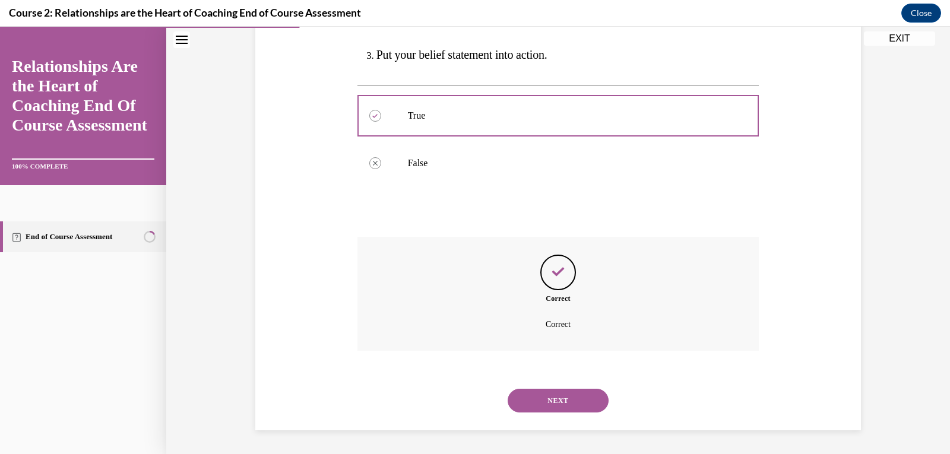
click at [575, 402] on button "NEXT" at bounding box center [558, 401] width 101 height 24
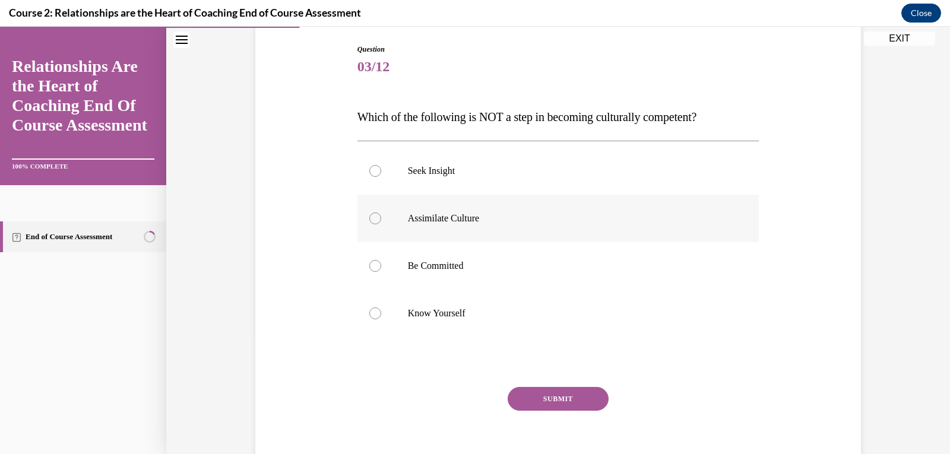
scroll to position [121, 0]
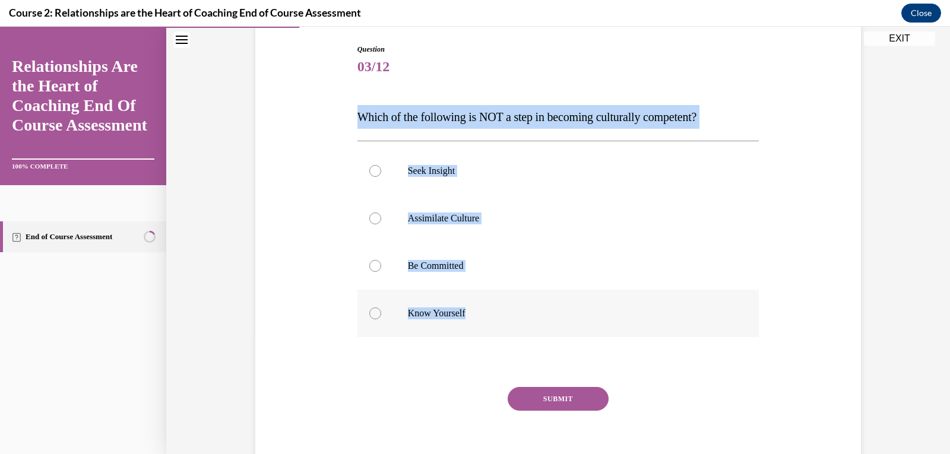
drag, startPoint x: 353, startPoint y: 118, endPoint x: 471, endPoint y: 311, distance: 226.8
click at [471, 311] on div "Question 03/12 Which of the following is NOT a step in becoming culturally comp…" at bounding box center [558, 264] width 402 height 441
copy div "Which of the following is NOT a step in becoming culturally competent? Seek Ins…"
click at [601, 264] on p "Be Committed" at bounding box center [569, 266] width 322 height 12
click at [381, 264] on input "Be Committed" at bounding box center [375, 266] width 12 height 12
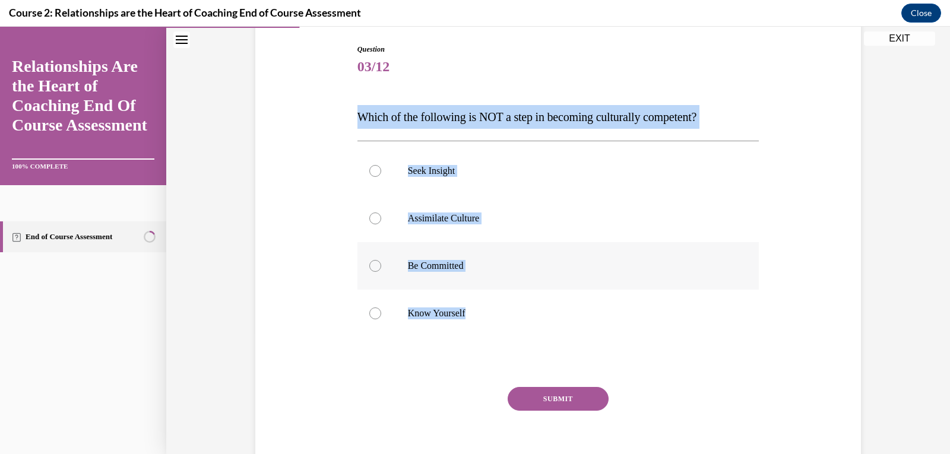
radio input "true"
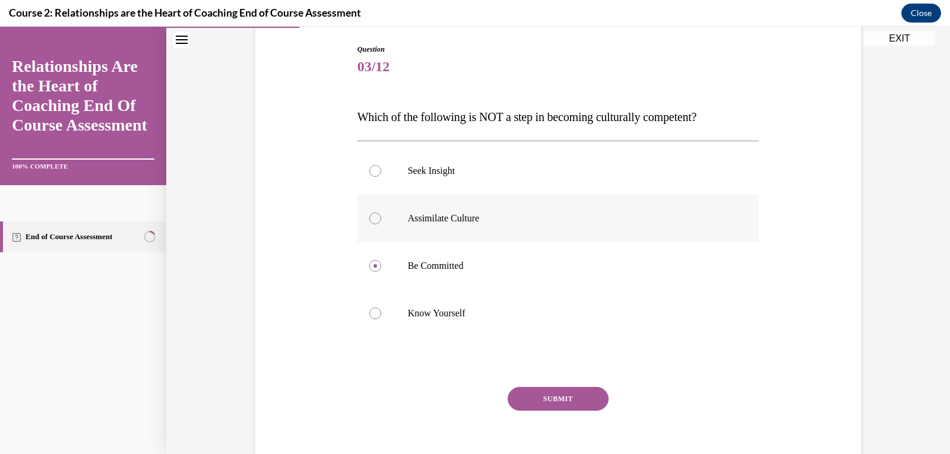
click at [369, 214] on div at bounding box center [375, 219] width 12 height 12
click at [369, 214] on input "Assimilate Culture" at bounding box center [375, 219] width 12 height 12
radio input "true"
click at [560, 398] on button "SUBMIT" at bounding box center [558, 399] width 101 height 24
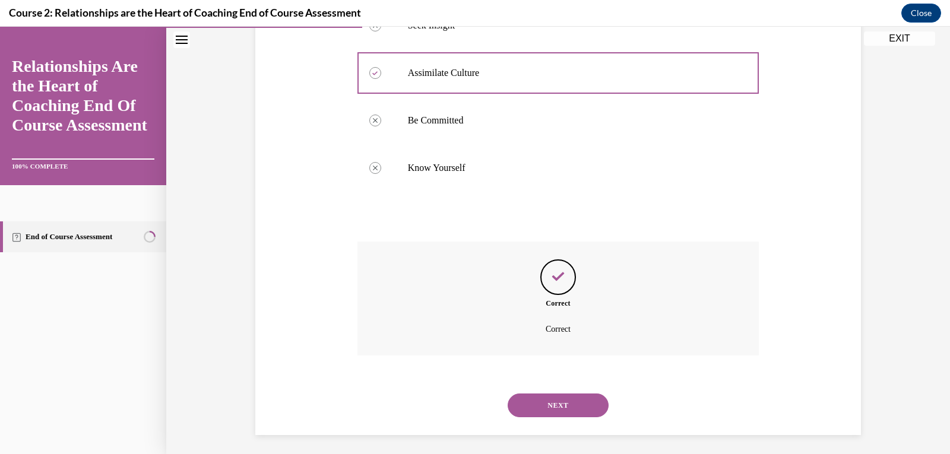
scroll to position [271, 0]
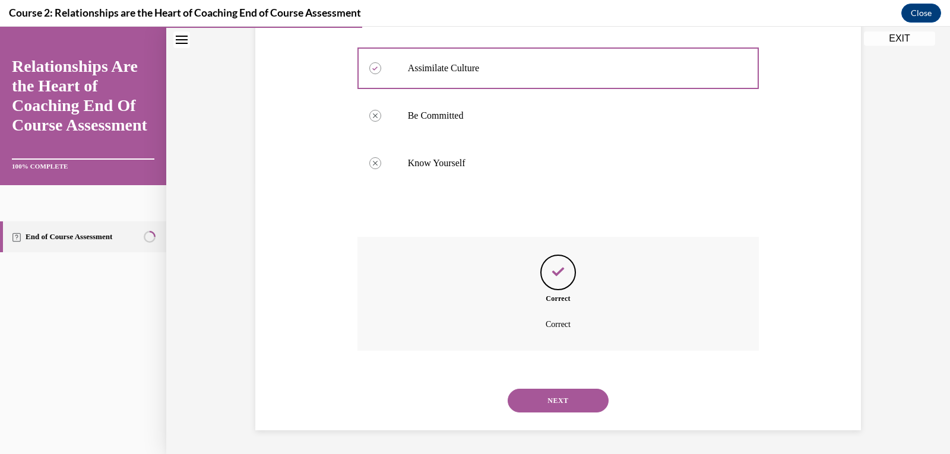
click at [573, 396] on button "NEXT" at bounding box center [558, 401] width 101 height 24
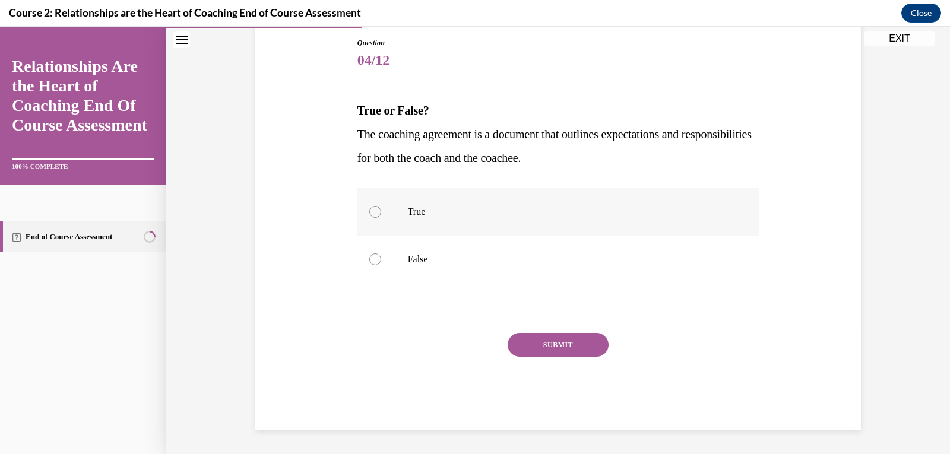
click at [369, 213] on div at bounding box center [375, 212] width 12 height 12
click at [369, 213] on input "True" at bounding box center [375, 212] width 12 height 12
radio input "true"
click at [553, 343] on button "SUBMIT" at bounding box center [558, 345] width 101 height 24
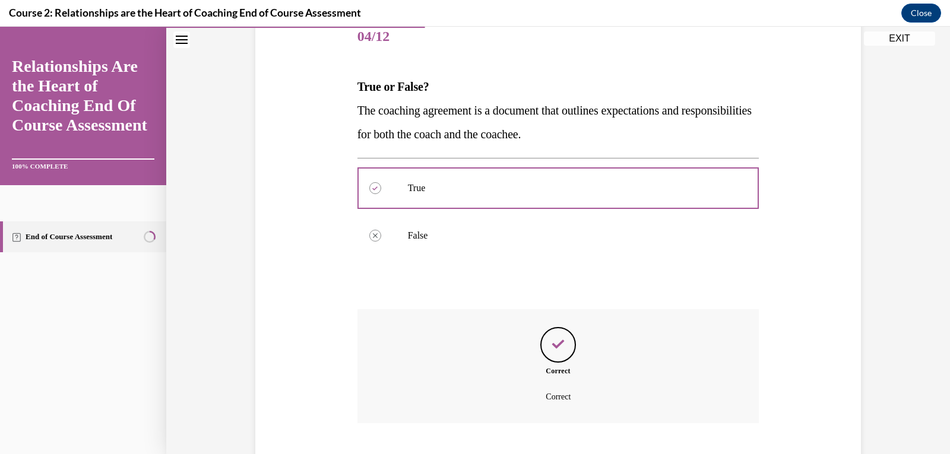
scroll to position [224, 0]
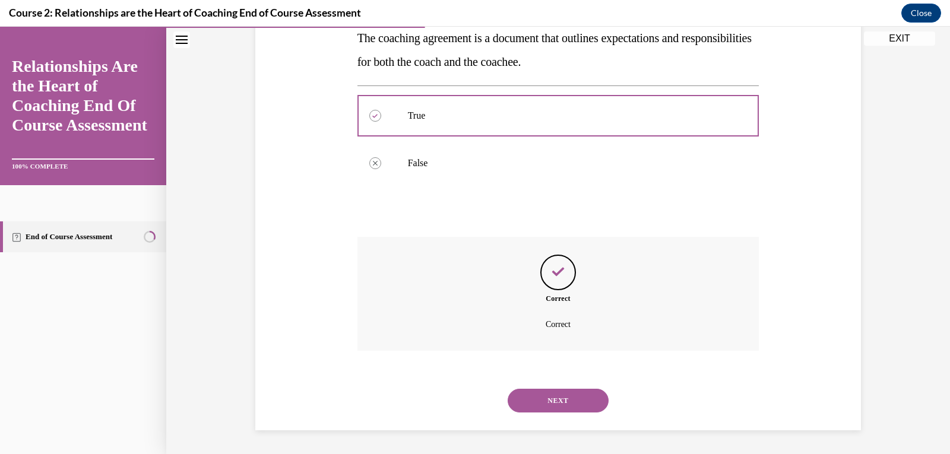
click at [566, 397] on button "NEXT" at bounding box center [558, 401] width 101 height 24
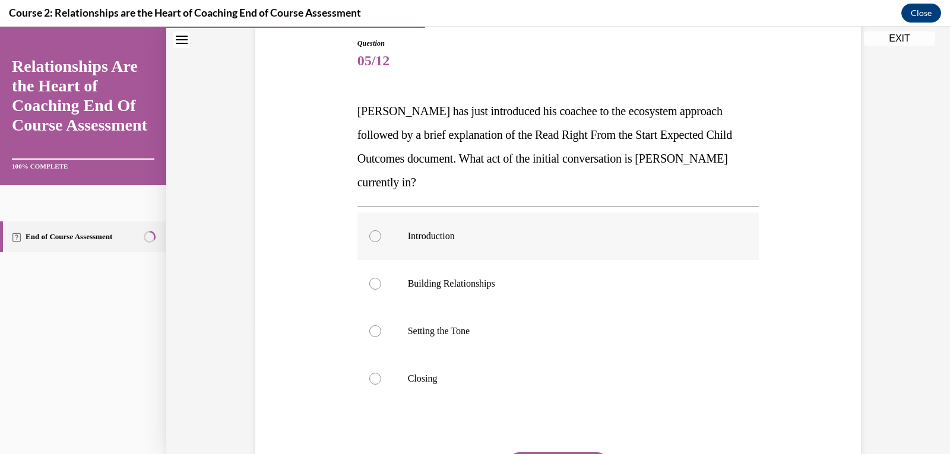
scroll to position [123, 0]
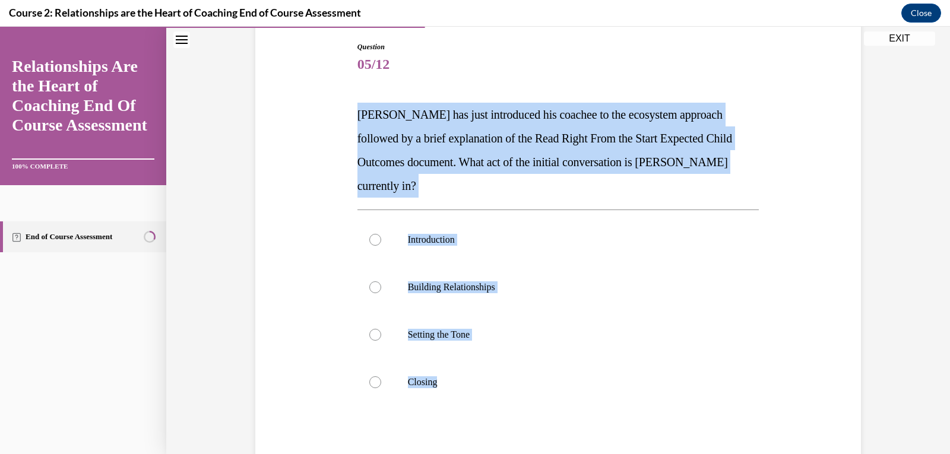
drag, startPoint x: 353, startPoint y: 114, endPoint x: 450, endPoint y: 388, distance: 291.1
click at [450, 388] on div "Question 05/12 [PERSON_NAME] has just introduced his coachee to the ecosystem a…" at bounding box center [558, 298] width 402 height 512
copy div "[PERSON_NAME] has just introduced his coachee to the ecosystem approach followe…"
click at [590, 264] on label "Building Relationships" at bounding box center [558, 287] width 402 height 47
click at [381, 281] on input "Building Relationships" at bounding box center [375, 287] width 12 height 12
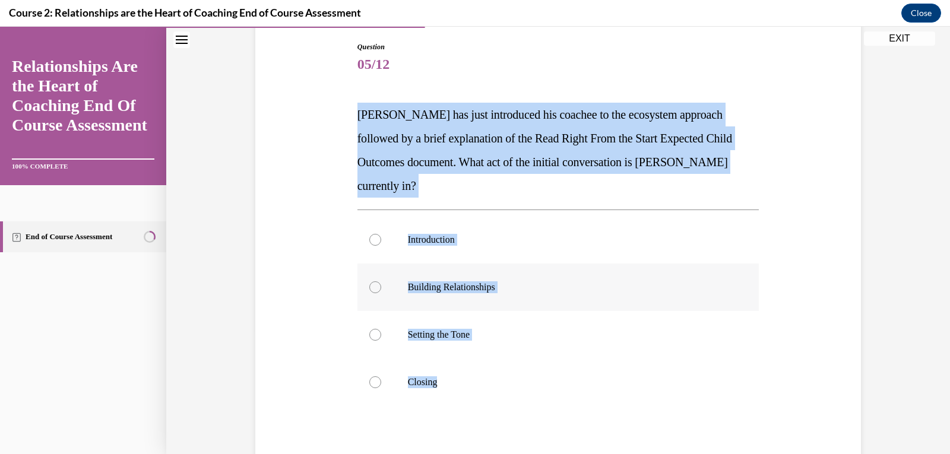
radio input "true"
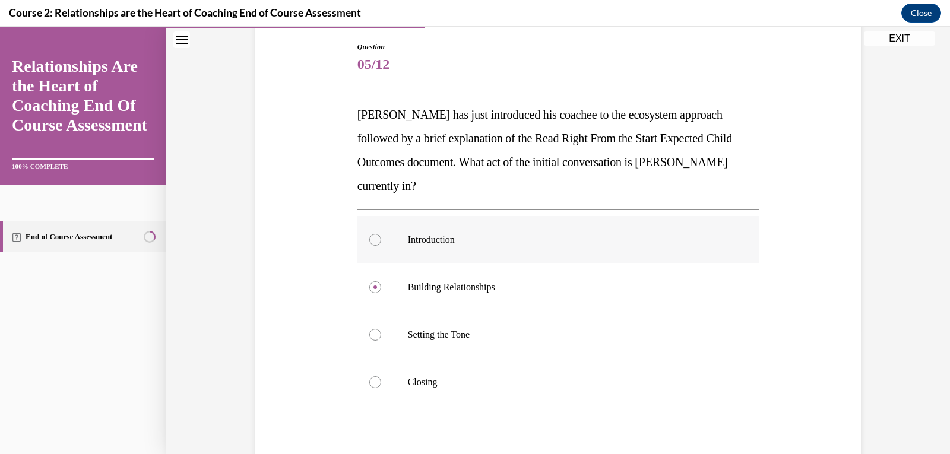
click at [373, 234] on div at bounding box center [375, 240] width 12 height 12
click at [373, 234] on input "Introduction" at bounding box center [375, 240] width 12 height 12
radio input "true"
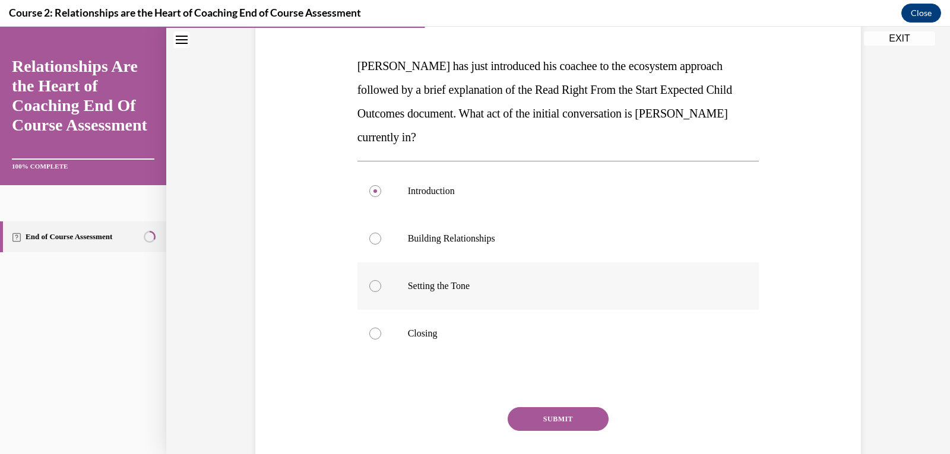
scroll to position [173, 0]
click at [377, 263] on label "Setting the Tone" at bounding box center [558, 284] width 402 height 47
click at [377, 279] on input "Setting the Tone" at bounding box center [375, 285] width 12 height 12
radio input "true"
click at [547, 406] on button "SUBMIT" at bounding box center [558, 418] width 101 height 24
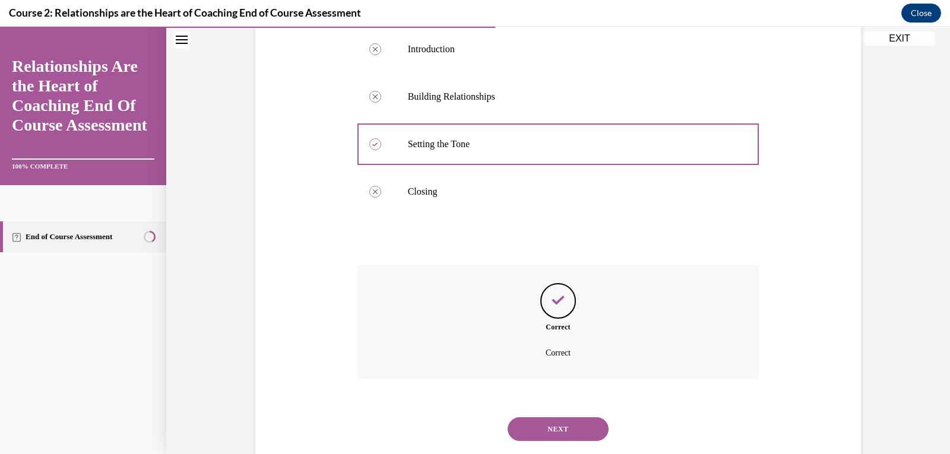
scroll to position [319, 0]
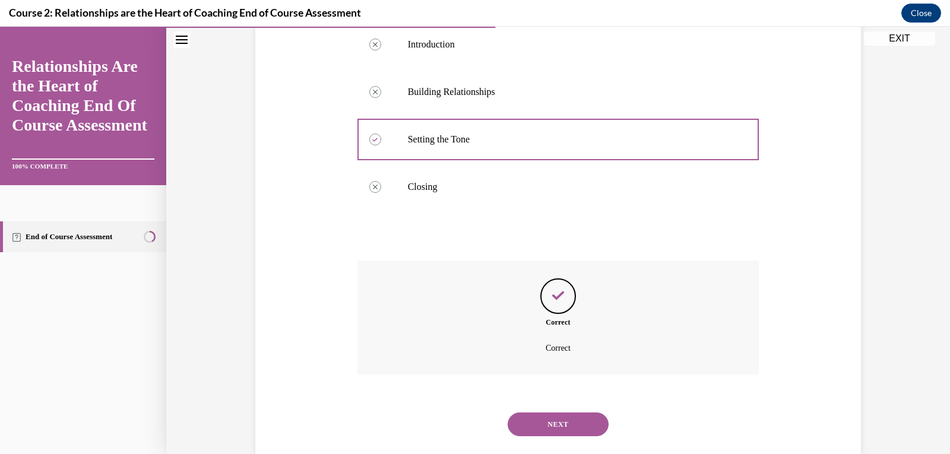
click at [545, 413] on button "NEXT" at bounding box center [558, 425] width 101 height 24
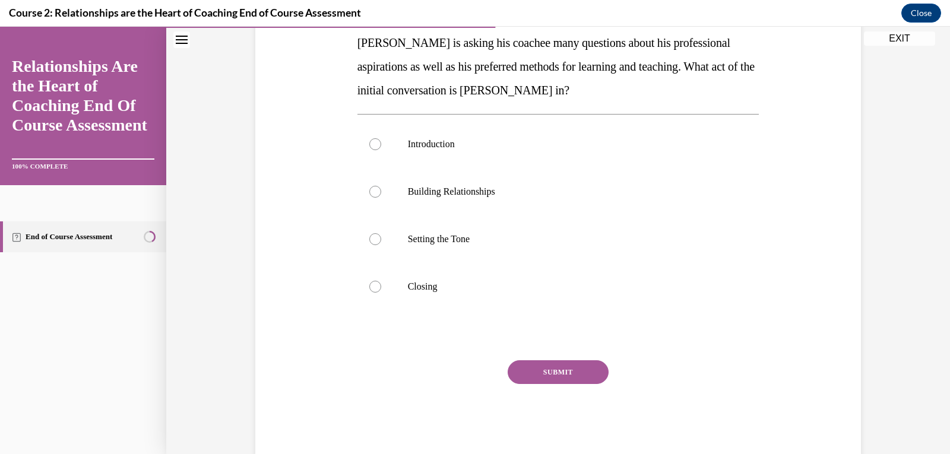
scroll to position [197, 0]
click at [369, 194] on div at bounding box center [375, 191] width 12 height 12
click at [369, 194] on input "Building Relationships" at bounding box center [375, 191] width 12 height 12
radio input "true"
click at [572, 357] on div "Question 06/12 [PERSON_NAME] is asking his coachee many questions about his pro…" at bounding box center [558, 213] width 402 height 488
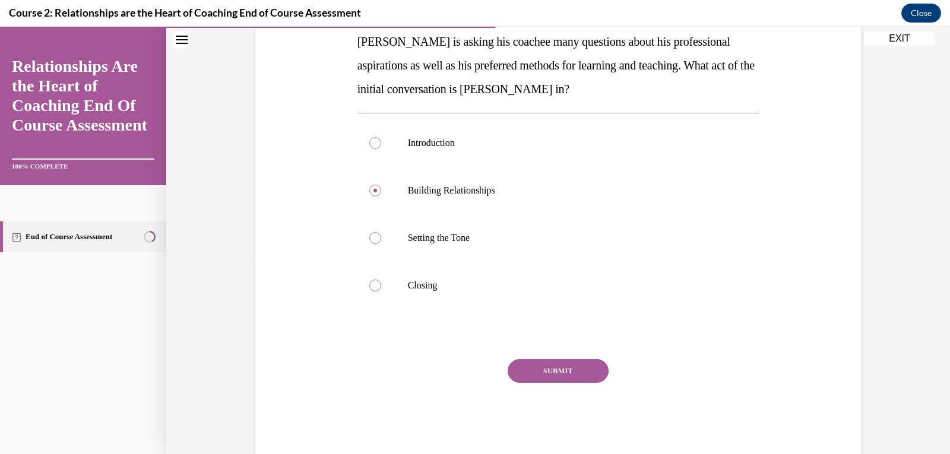
click at [566, 376] on button "SUBMIT" at bounding box center [558, 371] width 101 height 24
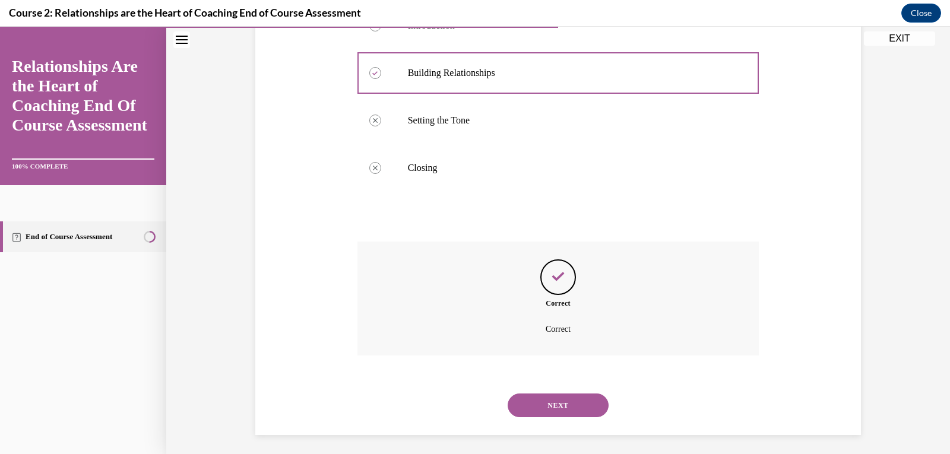
scroll to position [319, 0]
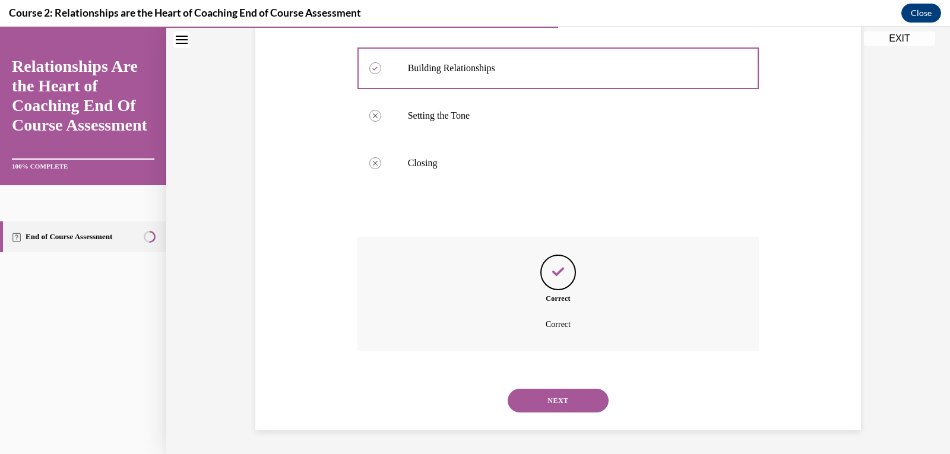
click at [553, 398] on button "NEXT" at bounding box center [558, 401] width 101 height 24
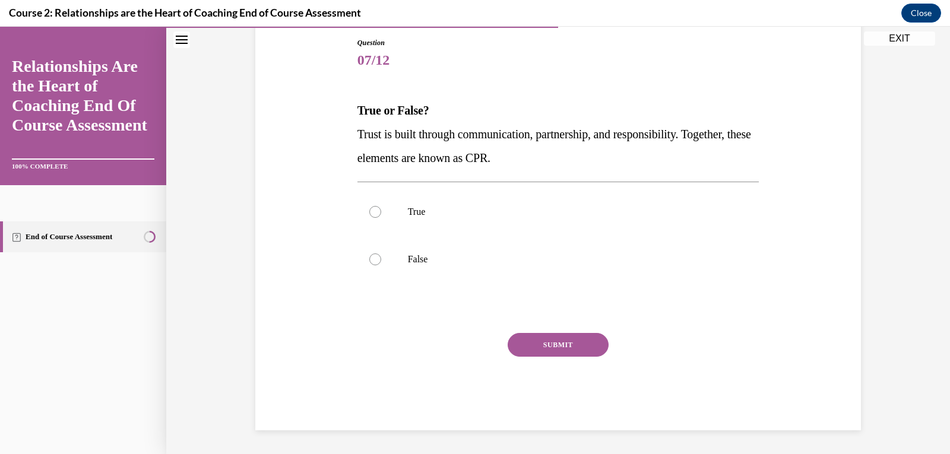
scroll to position [128, 0]
drag, startPoint x: 639, startPoint y: 264, endPoint x: 368, endPoint y: 265, distance: 271.3
click at [369, 265] on div at bounding box center [375, 260] width 12 height 12
click at [369, 265] on input "False" at bounding box center [375, 260] width 12 height 12
radio input "true"
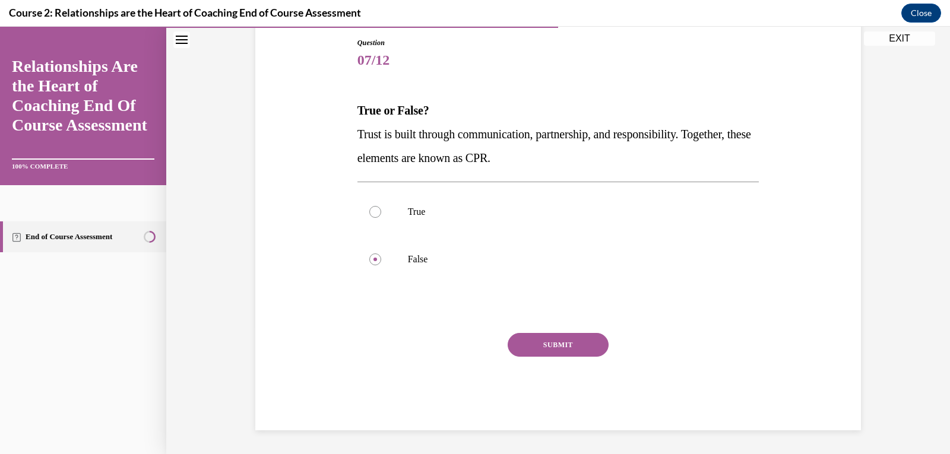
click at [568, 344] on button "SUBMIT" at bounding box center [558, 345] width 101 height 24
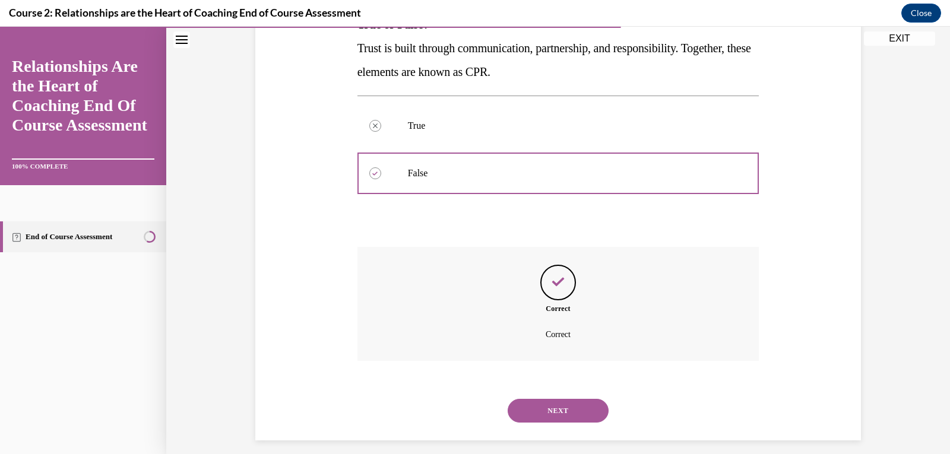
scroll to position [224, 0]
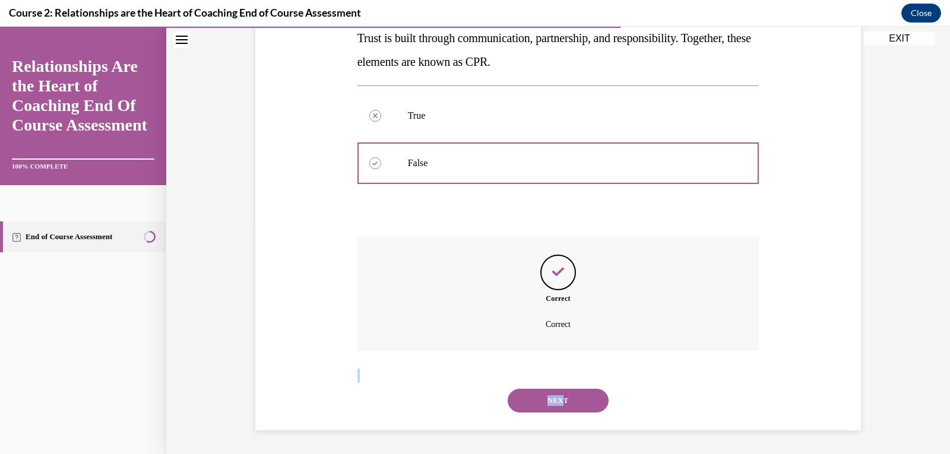
drag, startPoint x: 568, startPoint y: 344, endPoint x: 560, endPoint y: 398, distance: 55.1
click at [560, 398] on div "Question 07/12 True or False? Trust is built through communication, partnership…" at bounding box center [558, 185] width 402 height 489
click at [566, 404] on button "NEXT" at bounding box center [558, 401] width 101 height 24
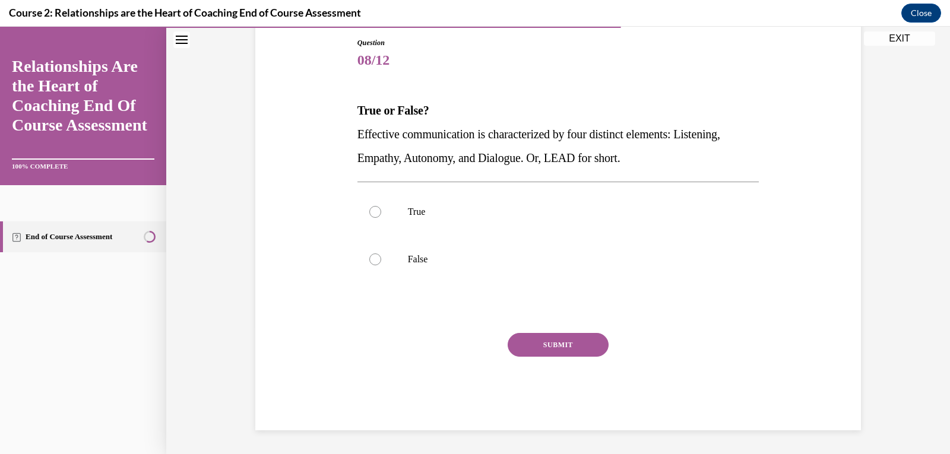
click at [756, 289] on div "Question 08/12 True or False? Effective communication is characterized by four …" at bounding box center [558, 225] width 408 height 411
click at [369, 214] on div at bounding box center [375, 212] width 12 height 12
click at [369, 214] on input "True" at bounding box center [375, 212] width 12 height 12
radio input "true"
click at [566, 341] on button "SUBMIT" at bounding box center [558, 345] width 101 height 24
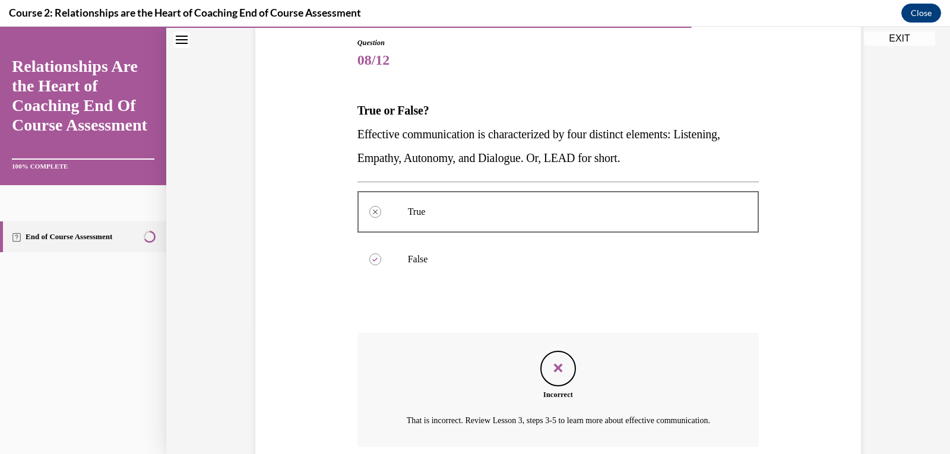
scroll to position [238, 0]
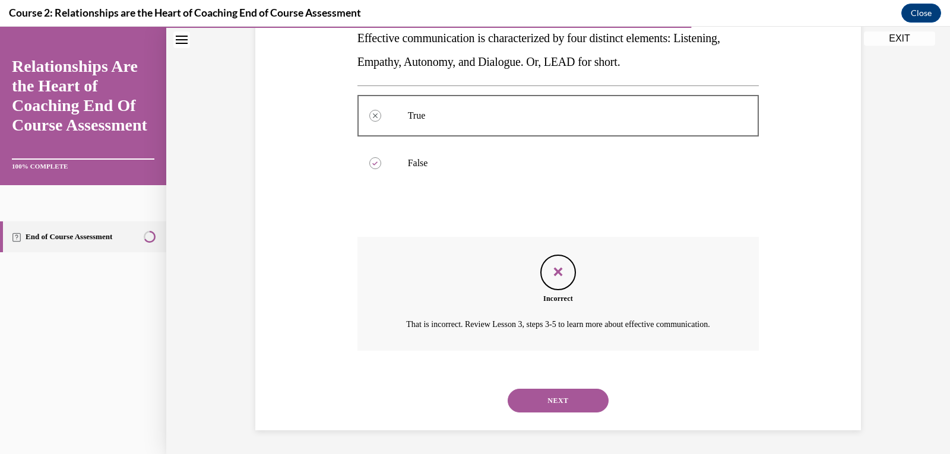
click at [565, 395] on button "NEXT" at bounding box center [558, 401] width 101 height 24
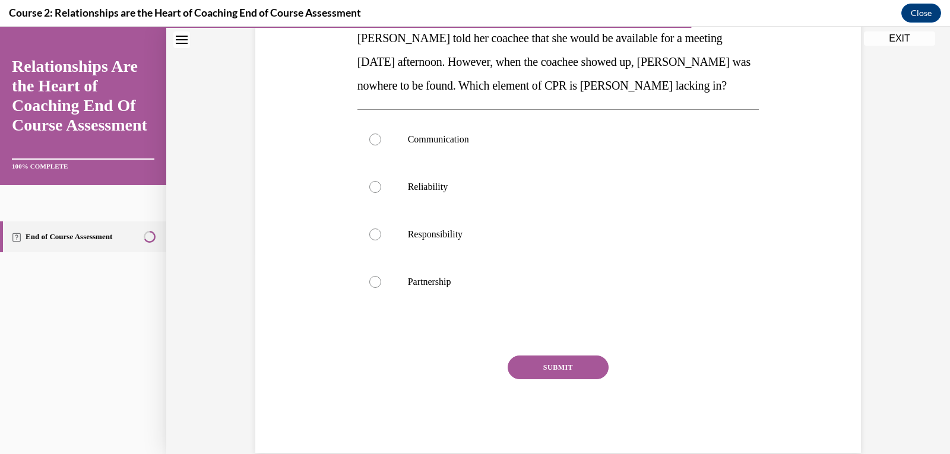
scroll to position [201, 0]
click at [372, 186] on div at bounding box center [375, 186] width 12 height 12
click at [372, 186] on input "Reliability" at bounding box center [375, 186] width 12 height 12
radio input "true"
click at [563, 366] on button "SUBMIT" at bounding box center [558, 366] width 101 height 24
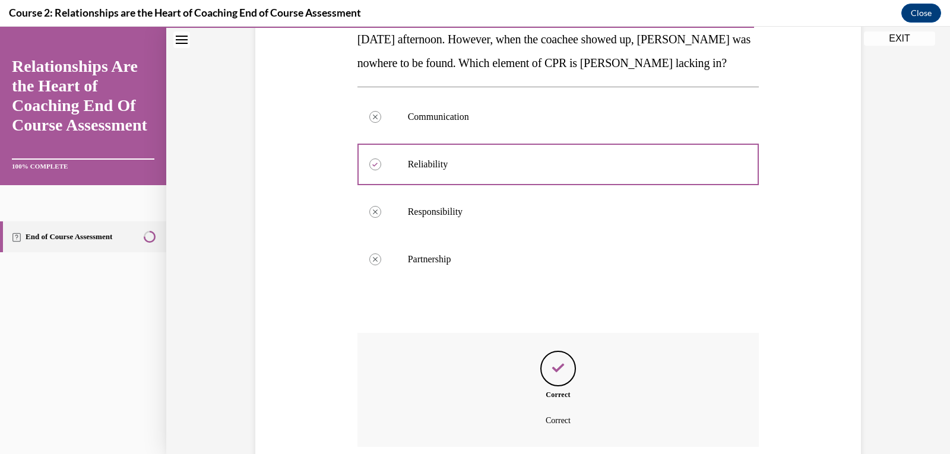
scroll to position [319, 0]
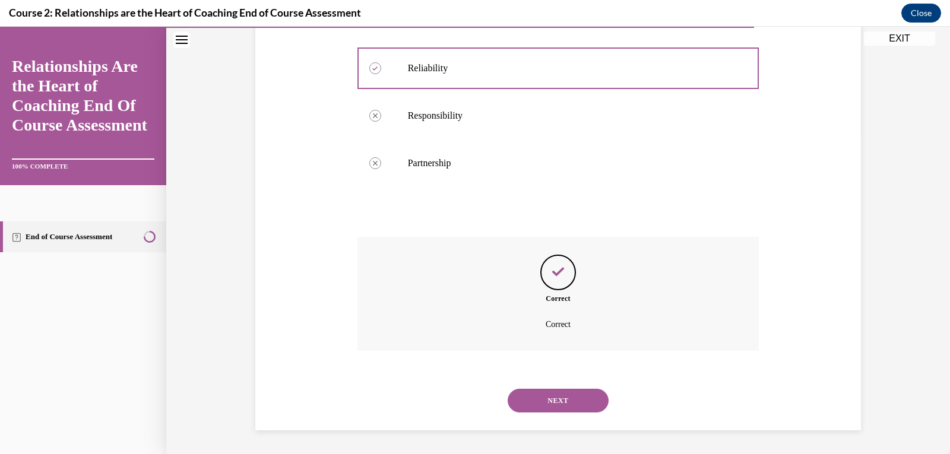
click at [568, 403] on button "NEXT" at bounding box center [558, 401] width 101 height 24
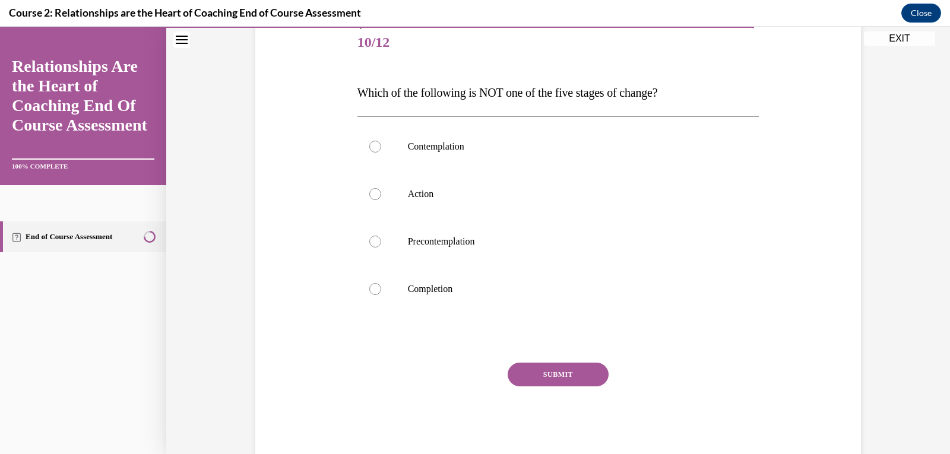
scroll to position [146, 0]
click at [370, 290] on div at bounding box center [375, 289] width 12 height 12
click at [370, 290] on input "Completion" at bounding box center [375, 289] width 12 height 12
radio input "true"
click at [562, 373] on button "SUBMIT" at bounding box center [558, 374] width 101 height 24
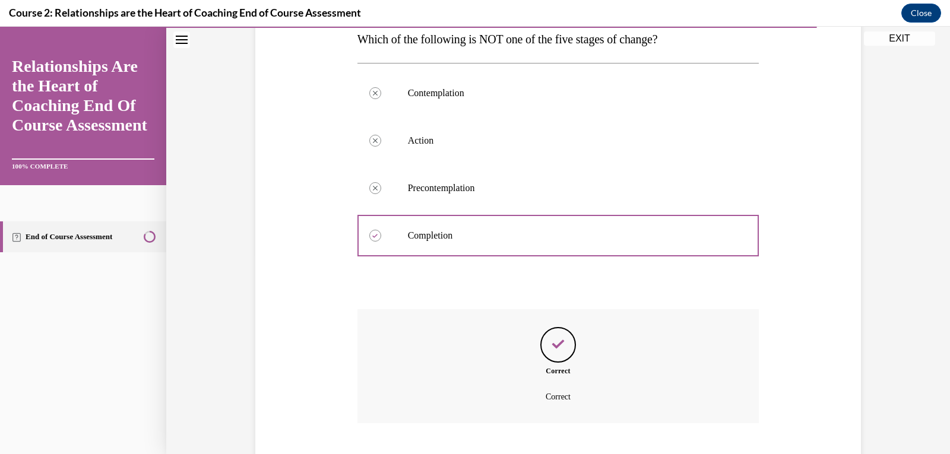
scroll to position [271, 0]
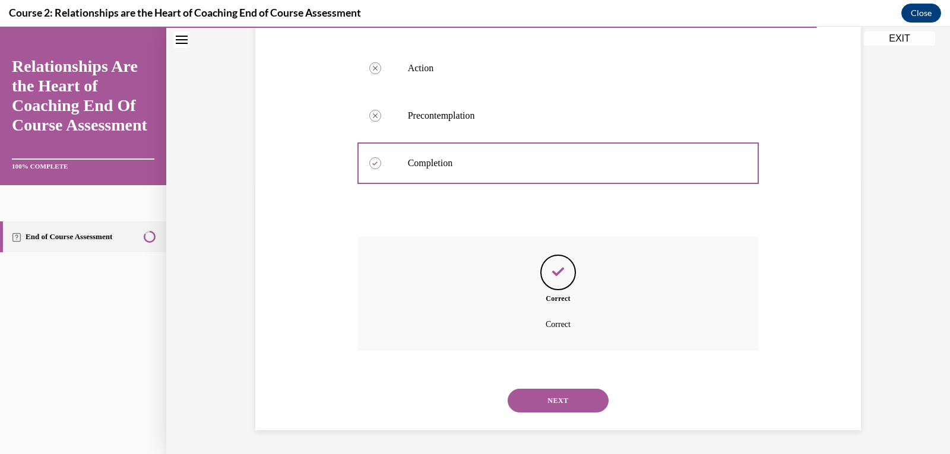
click at [562, 396] on button "NEXT" at bounding box center [558, 401] width 101 height 24
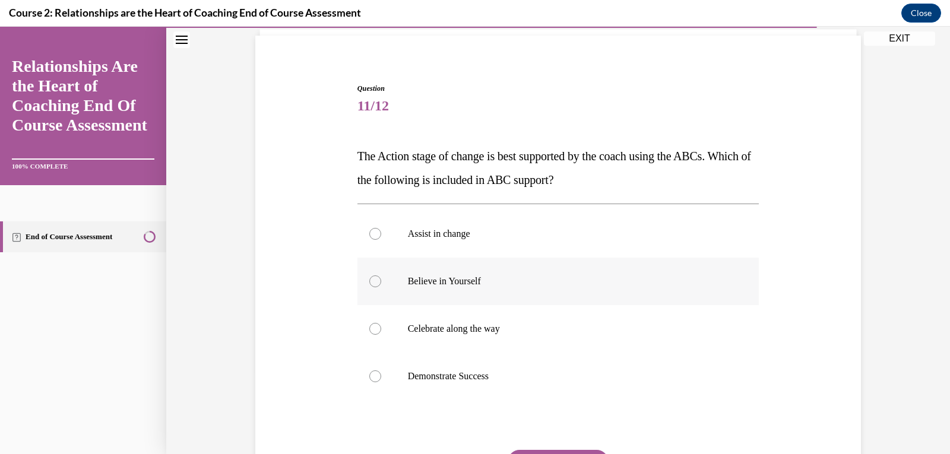
scroll to position [97, 0]
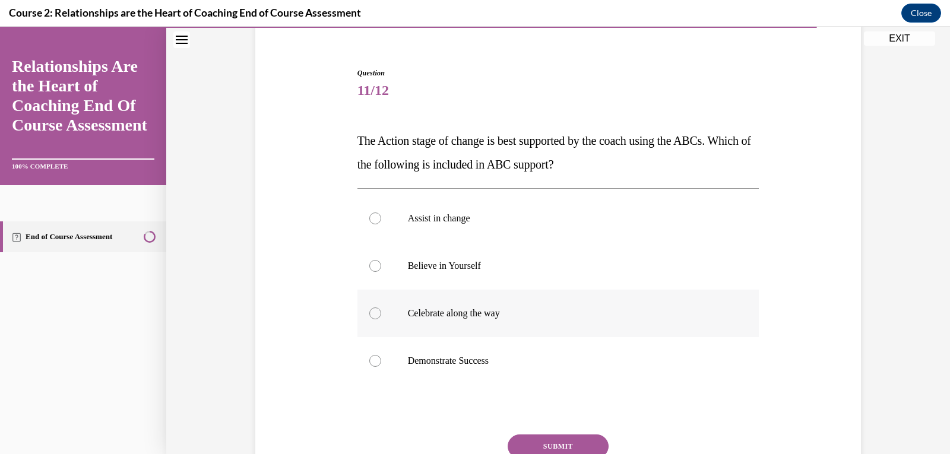
click at [371, 313] on div at bounding box center [375, 314] width 12 height 12
click at [371, 313] on input "Celebrate along the way" at bounding box center [375, 314] width 12 height 12
radio input "true"
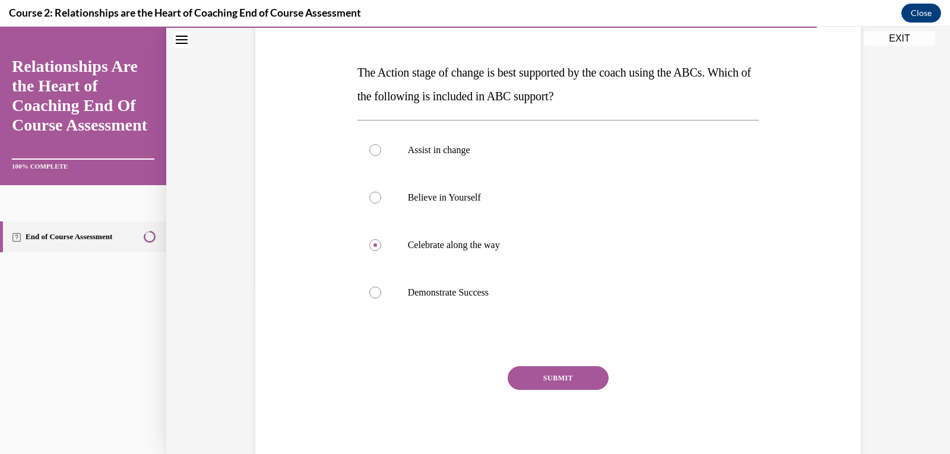
scroll to position [168, 0]
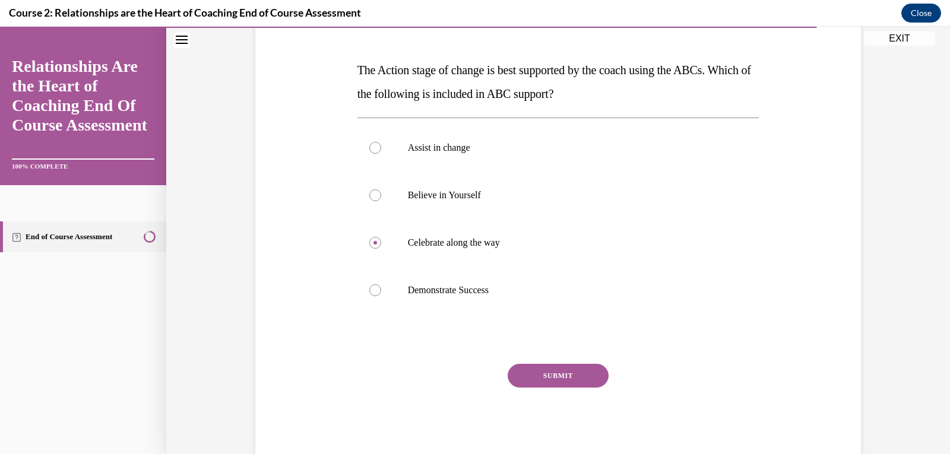
click at [548, 370] on button "SUBMIT" at bounding box center [558, 376] width 101 height 24
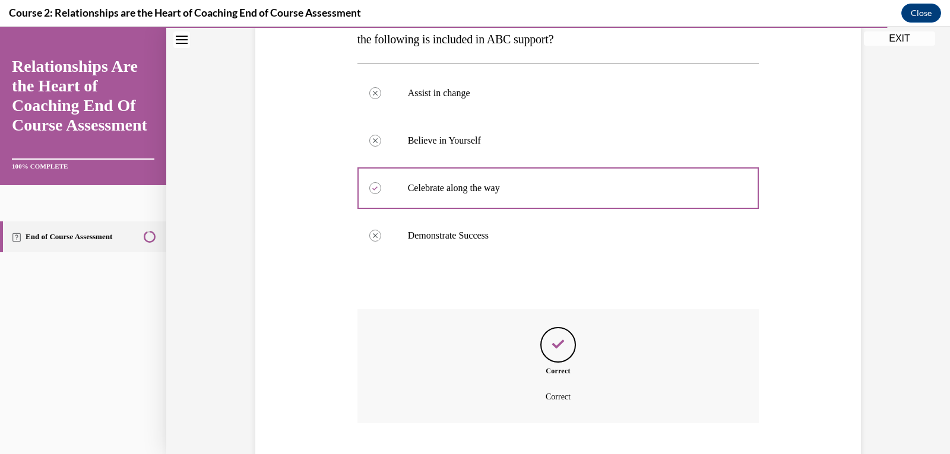
scroll to position [295, 0]
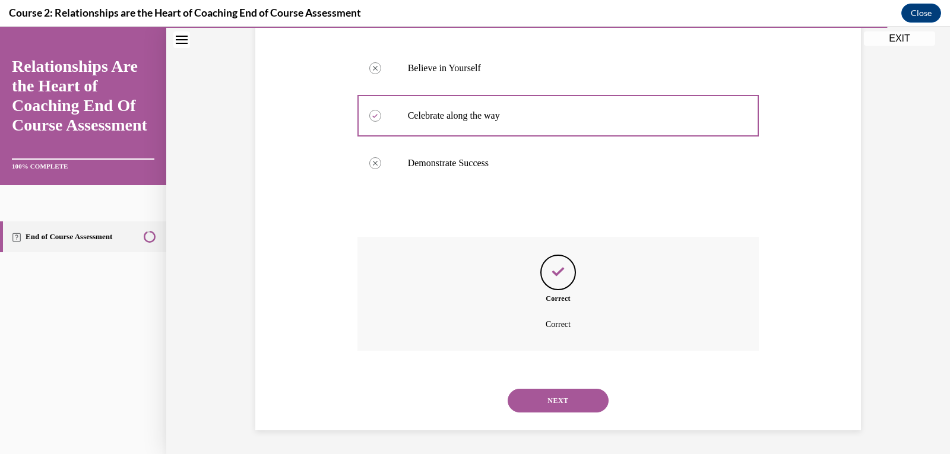
click at [565, 397] on button "NEXT" at bounding box center [558, 401] width 101 height 24
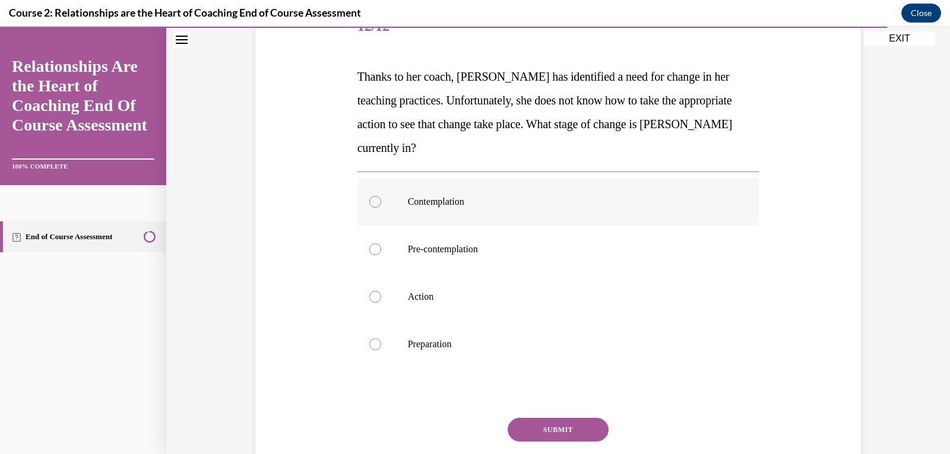
scroll to position [163, 0]
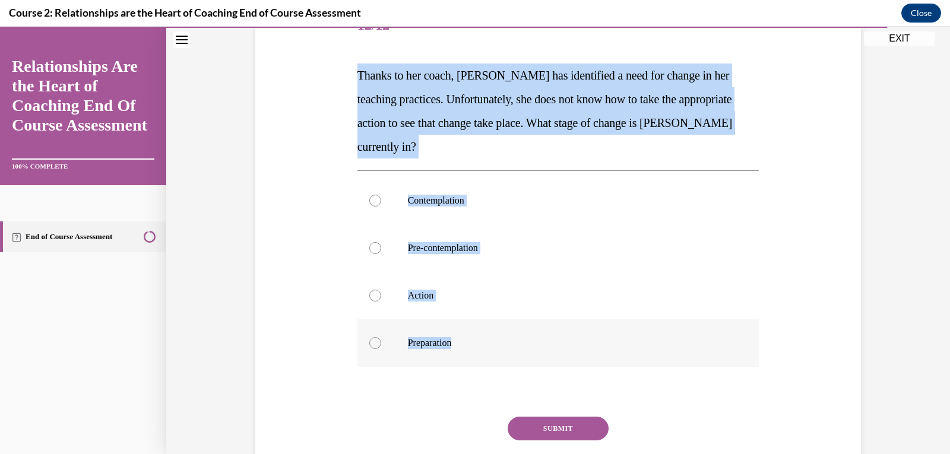
drag, startPoint x: 354, startPoint y: 74, endPoint x: 459, endPoint y: 337, distance: 282.7
click at [459, 337] on div "Question 12/12 Thanks to her coach, [PERSON_NAME] has identified a need for cha…" at bounding box center [558, 258] width 402 height 512
copy div "Thanks to her coach, [PERSON_NAME] has identified a need for change in her teac…"
click at [663, 231] on label "Pre-contemplation" at bounding box center [558, 247] width 402 height 47
click at [381, 242] on input "Pre-contemplation" at bounding box center [375, 248] width 12 height 12
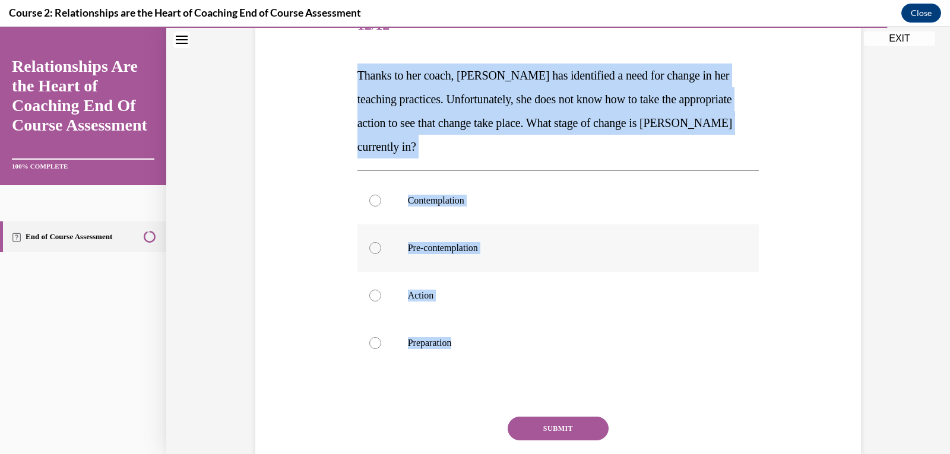
radio input "true"
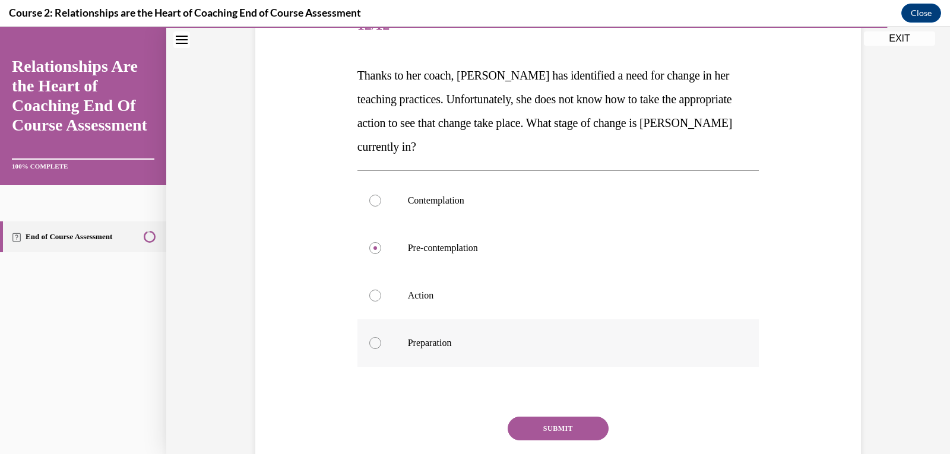
click at [369, 345] on div at bounding box center [375, 343] width 12 height 12
click at [369, 345] on input "Preparation" at bounding box center [375, 343] width 12 height 12
radio input "true"
click at [566, 430] on button "SUBMIT" at bounding box center [558, 429] width 101 height 24
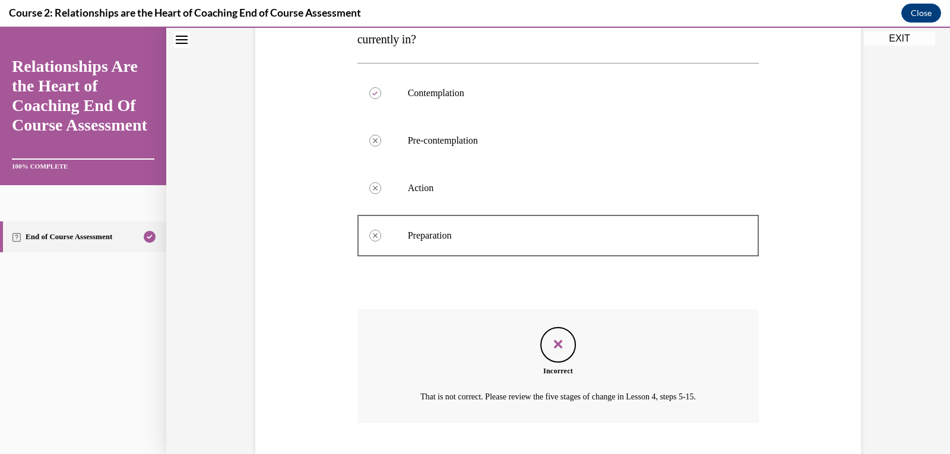
scroll to position [343, 0]
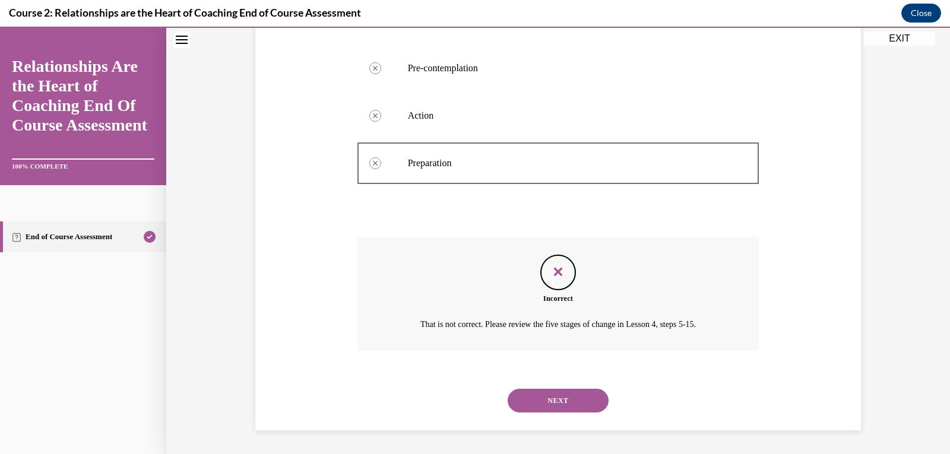
click at [555, 400] on button "NEXT" at bounding box center [558, 401] width 101 height 24
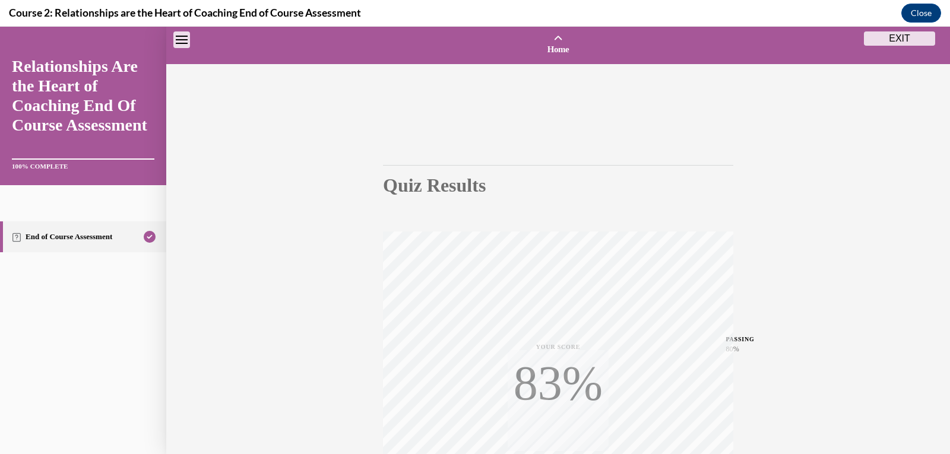
scroll to position [181, 0]
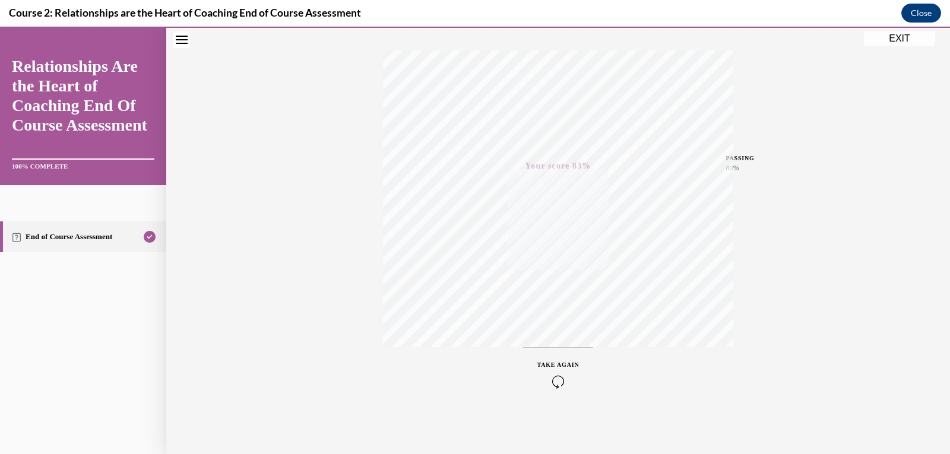
click at [902, 38] on button "EXIT" at bounding box center [899, 38] width 71 height 14
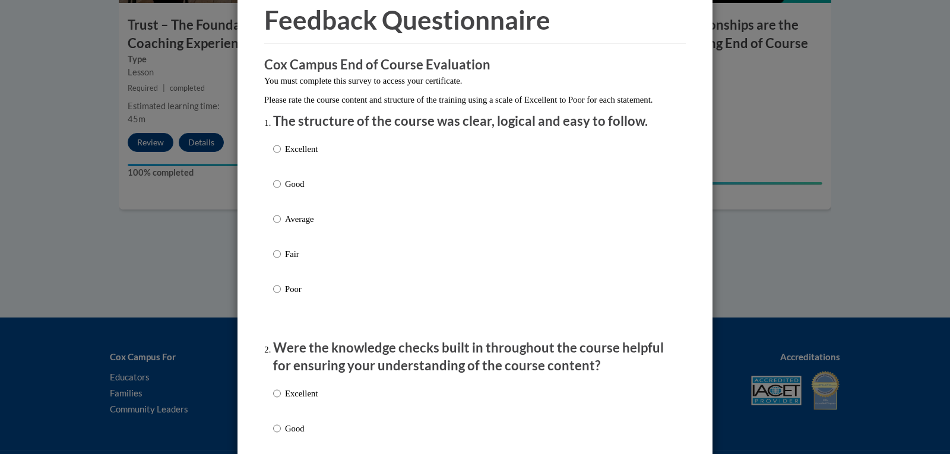
scroll to position [64, 0]
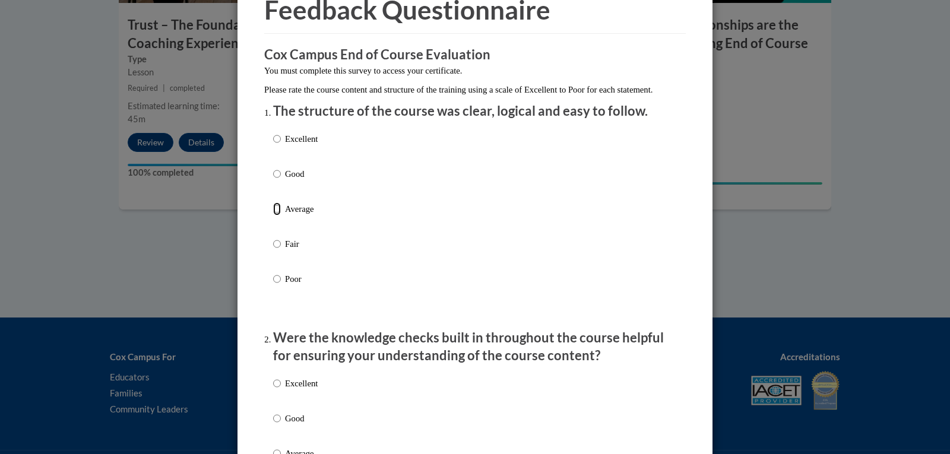
click at [273, 216] on input "Average" at bounding box center [277, 208] width 8 height 13
radio input "true"
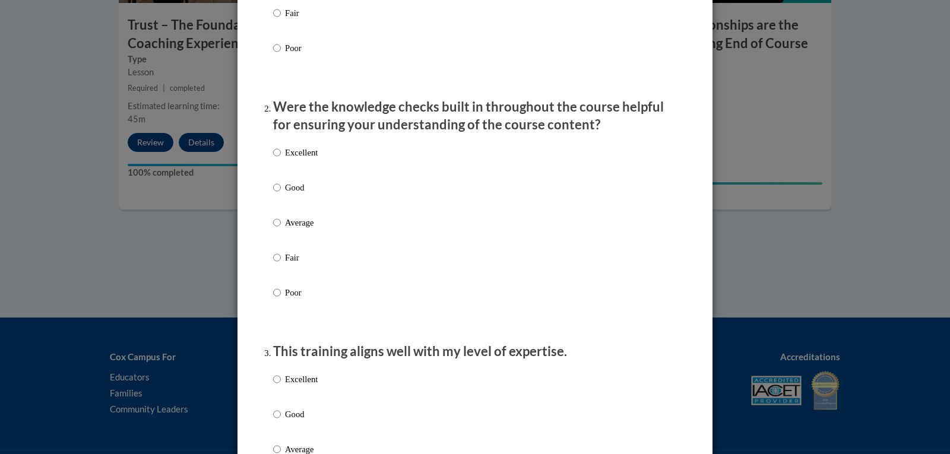
scroll to position [297, 0]
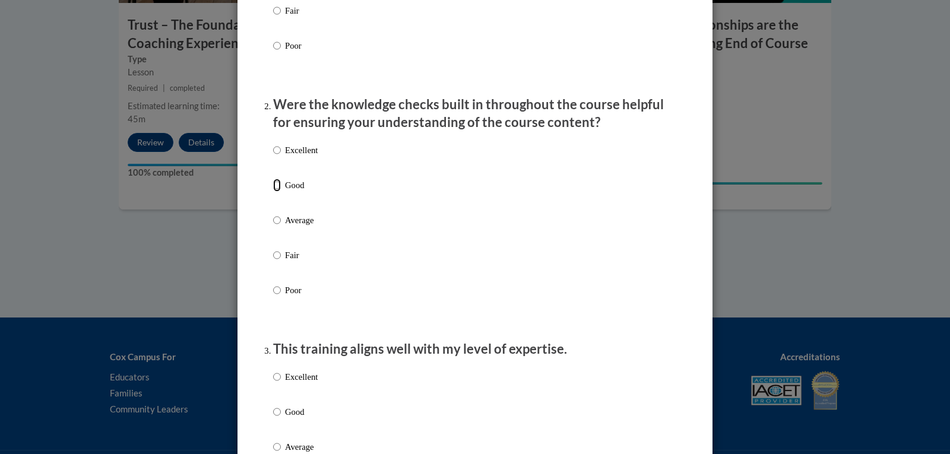
click at [273, 192] on input "Good" at bounding box center [277, 185] width 8 height 13
radio input "true"
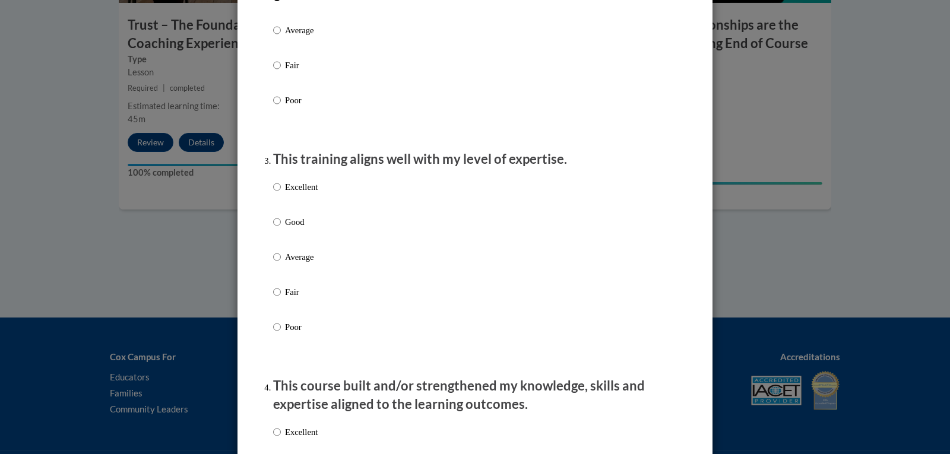
scroll to position [489, 0]
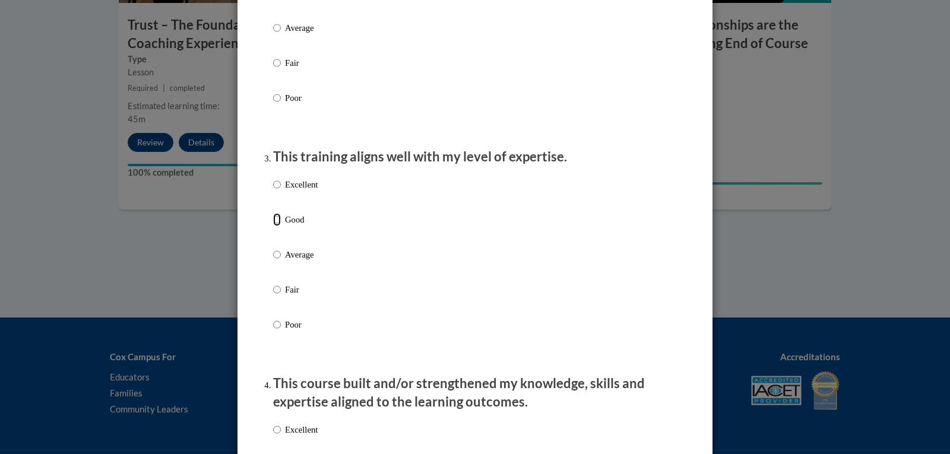
click at [273, 226] on input "Good" at bounding box center [277, 219] width 8 height 13
radio input "true"
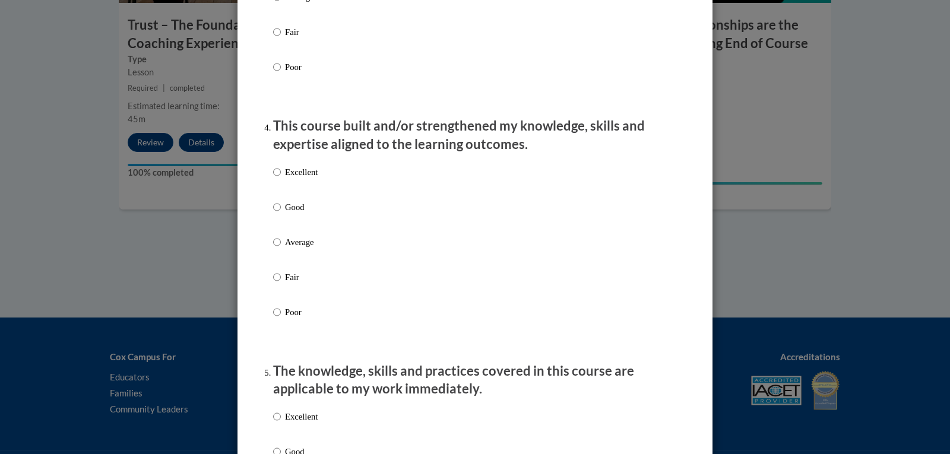
scroll to position [747, 0]
click at [273, 213] on input "Good" at bounding box center [277, 206] width 8 height 13
radio input "true"
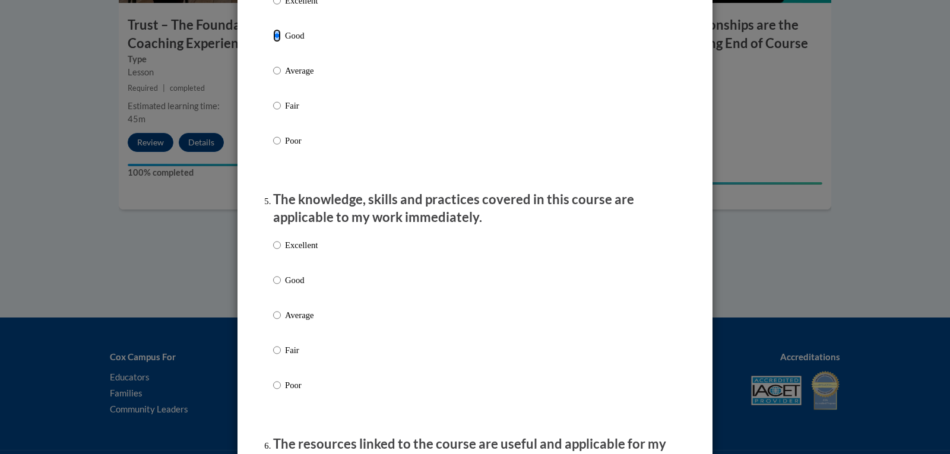
scroll to position [946, 0]
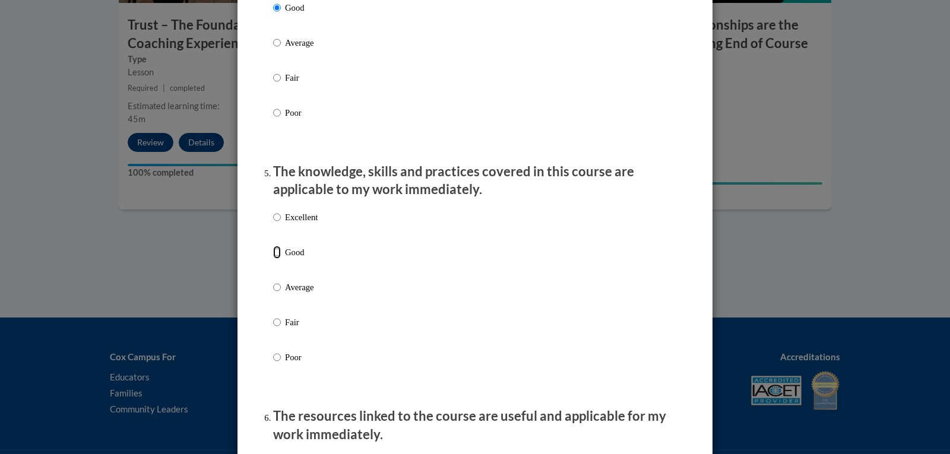
click at [273, 259] on input "Good" at bounding box center [277, 252] width 8 height 13
radio input "true"
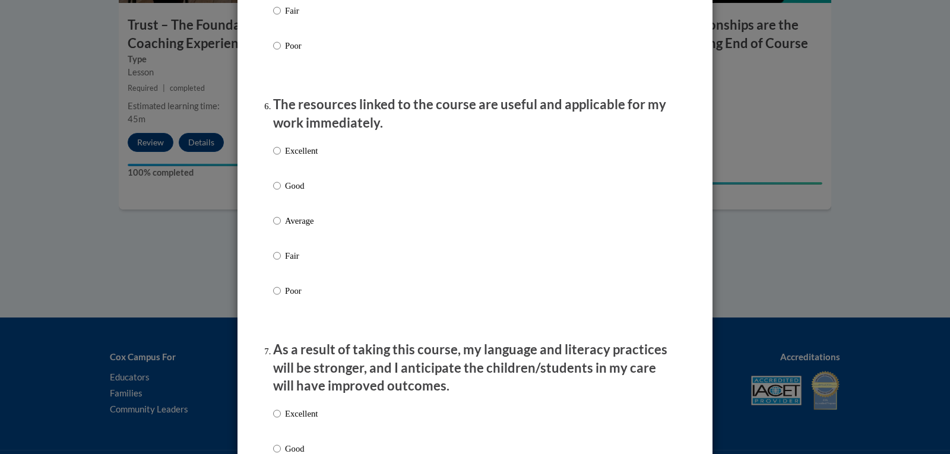
scroll to position [1259, 0]
click at [275, 192] on input "Good" at bounding box center [277, 185] width 8 height 13
radio input "true"
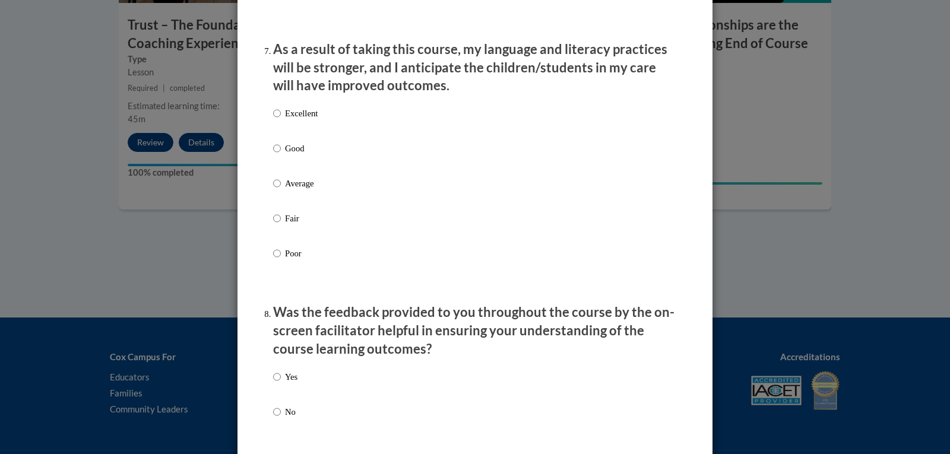
scroll to position [1559, 0]
click at [273, 154] on input "Good" at bounding box center [277, 147] width 8 height 13
radio input "true"
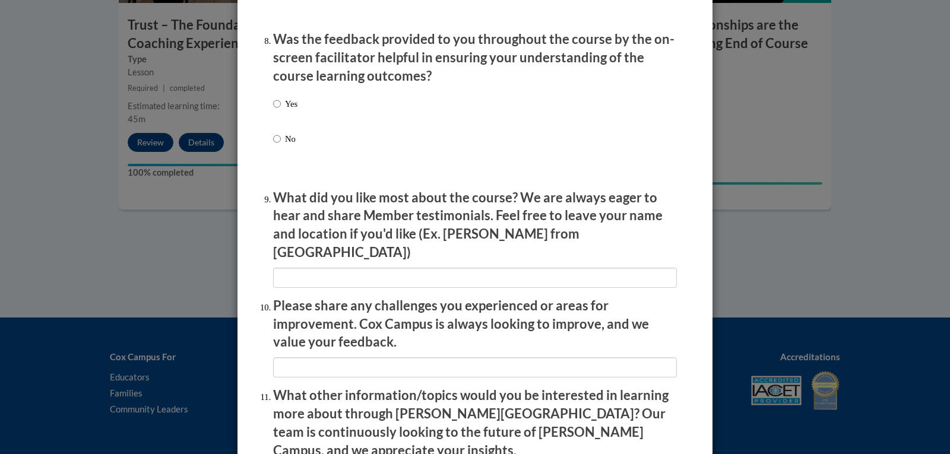
scroll to position [1832, 0]
click at [273, 110] on input "Yes" at bounding box center [277, 103] width 8 height 13
radio input "true"
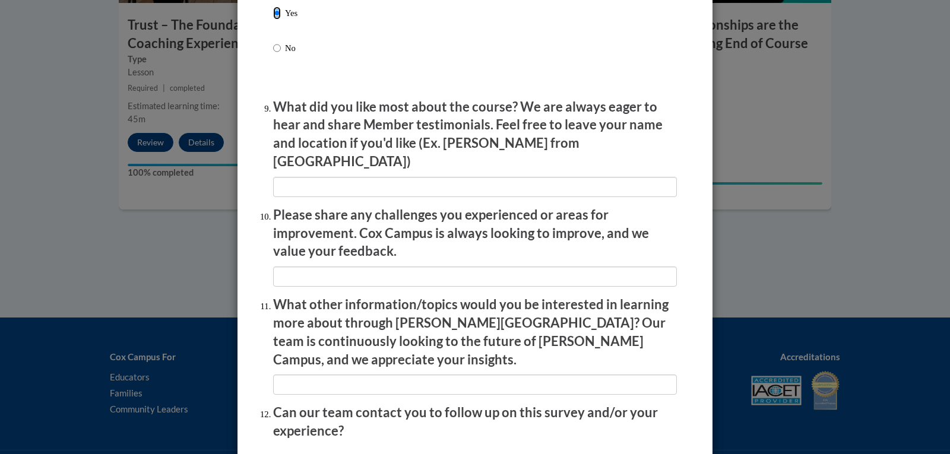
scroll to position [2013, 0]
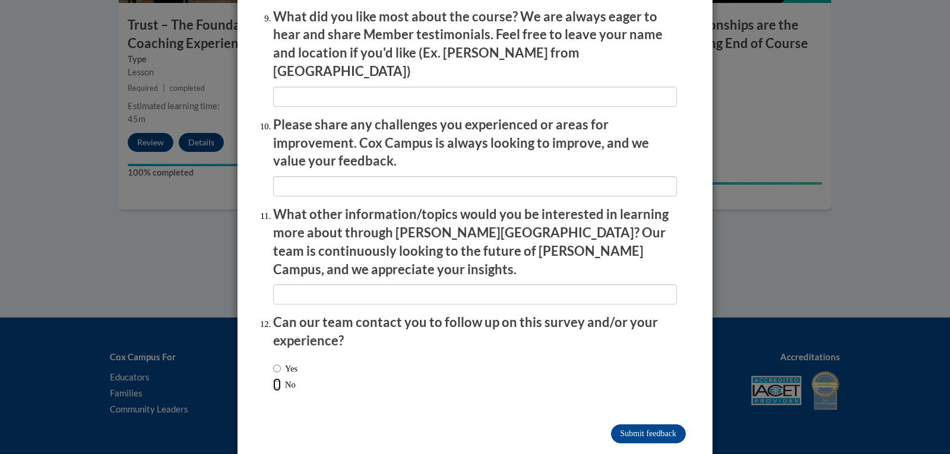
click at [274, 378] on input "No" at bounding box center [277, 384] width 8 height 13
radio input "true"
click at [650, 424] on input "Submit feedback" at bounding box center [648, 433] width 75 height 19
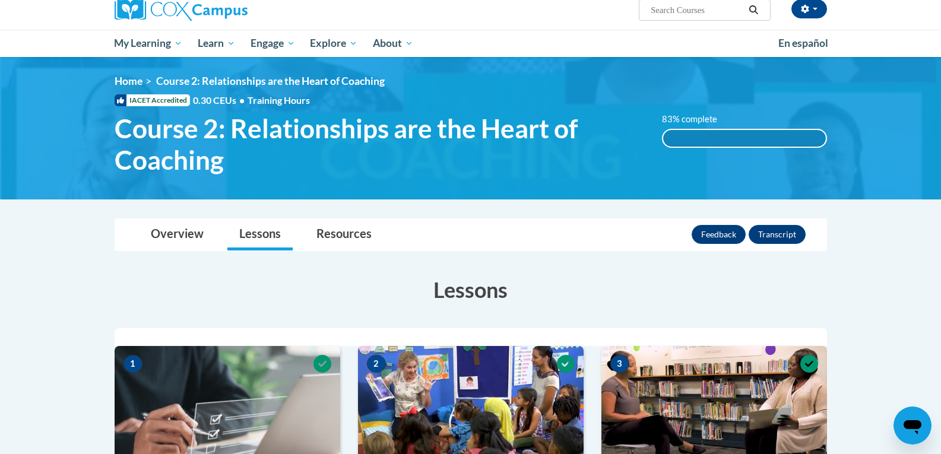
scroll to position [0, 0]
